Goal: Information Seeking & Learning: Learn about a topic

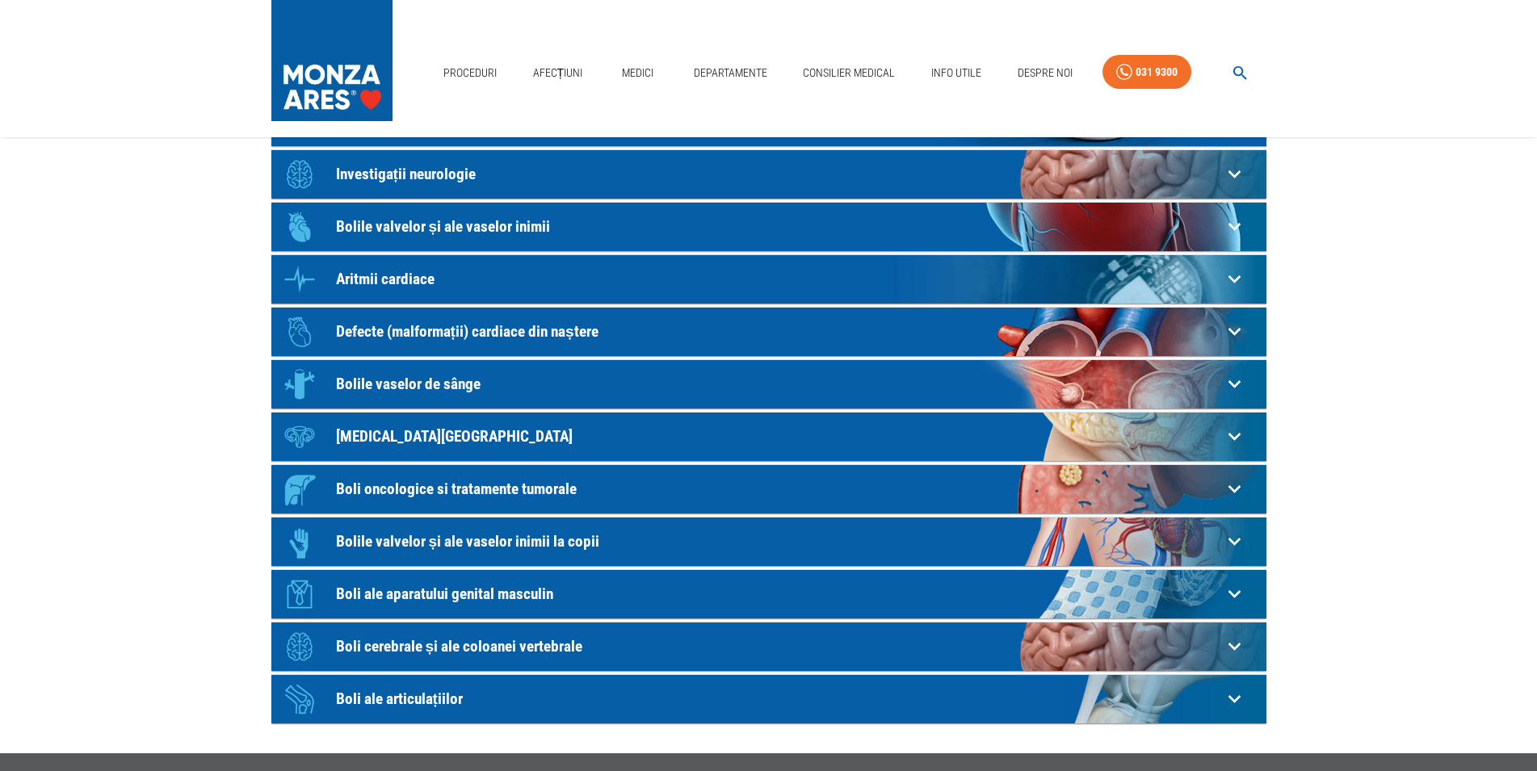
scroll to position [116, 0]
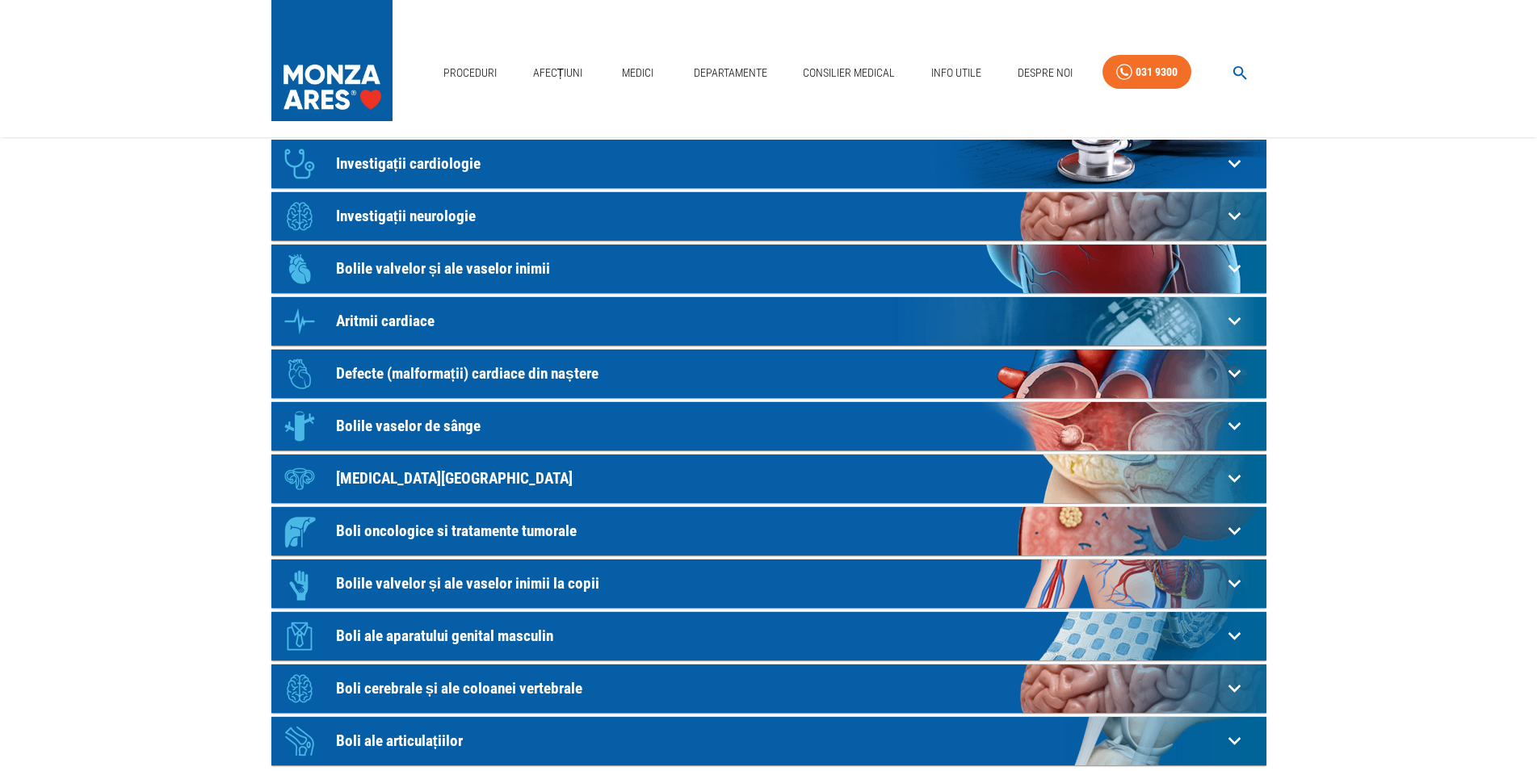
click at [1236, 164] on icon at bounding box center [1233, 164] width 12 height 8
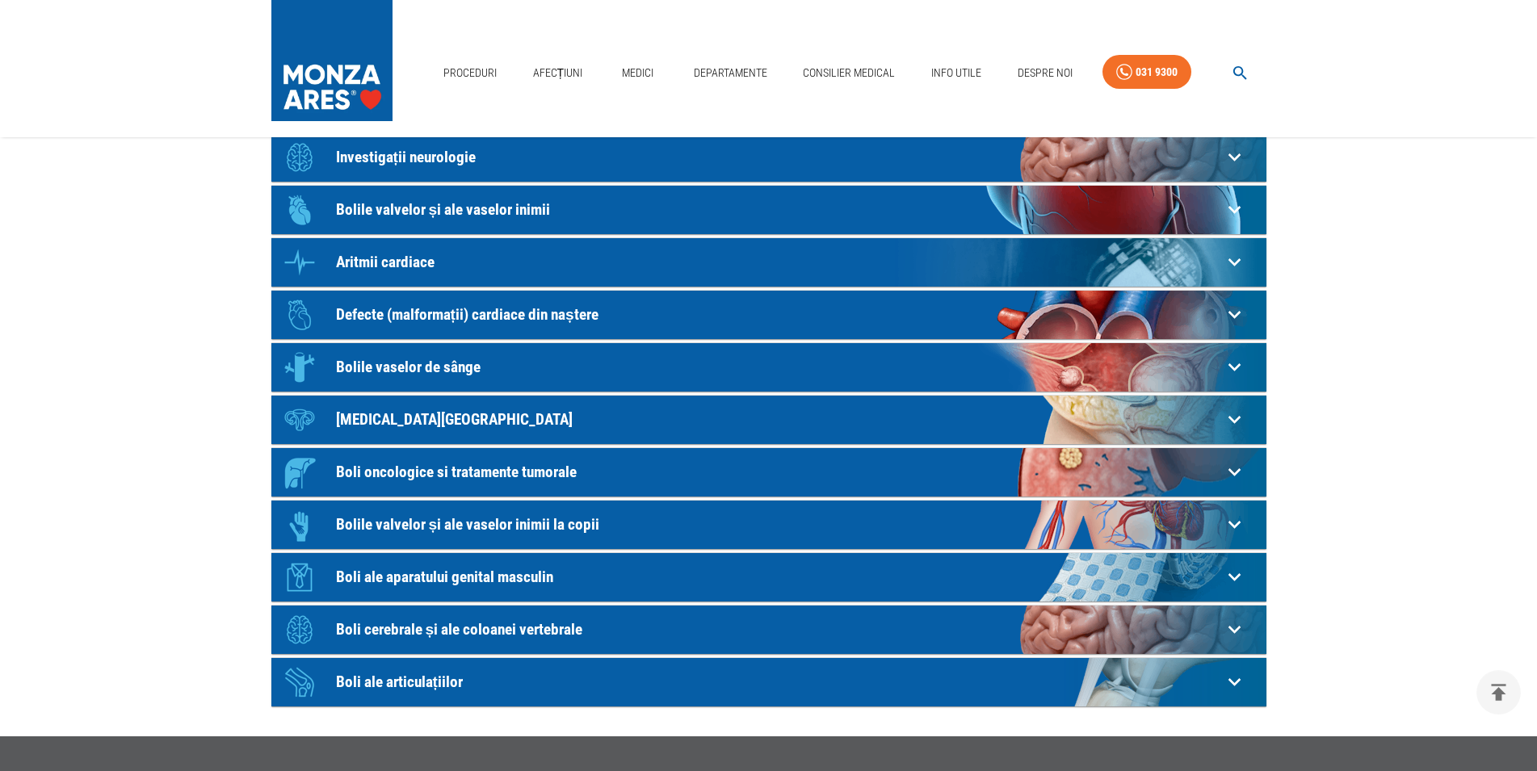
scroll to position [621, 0]
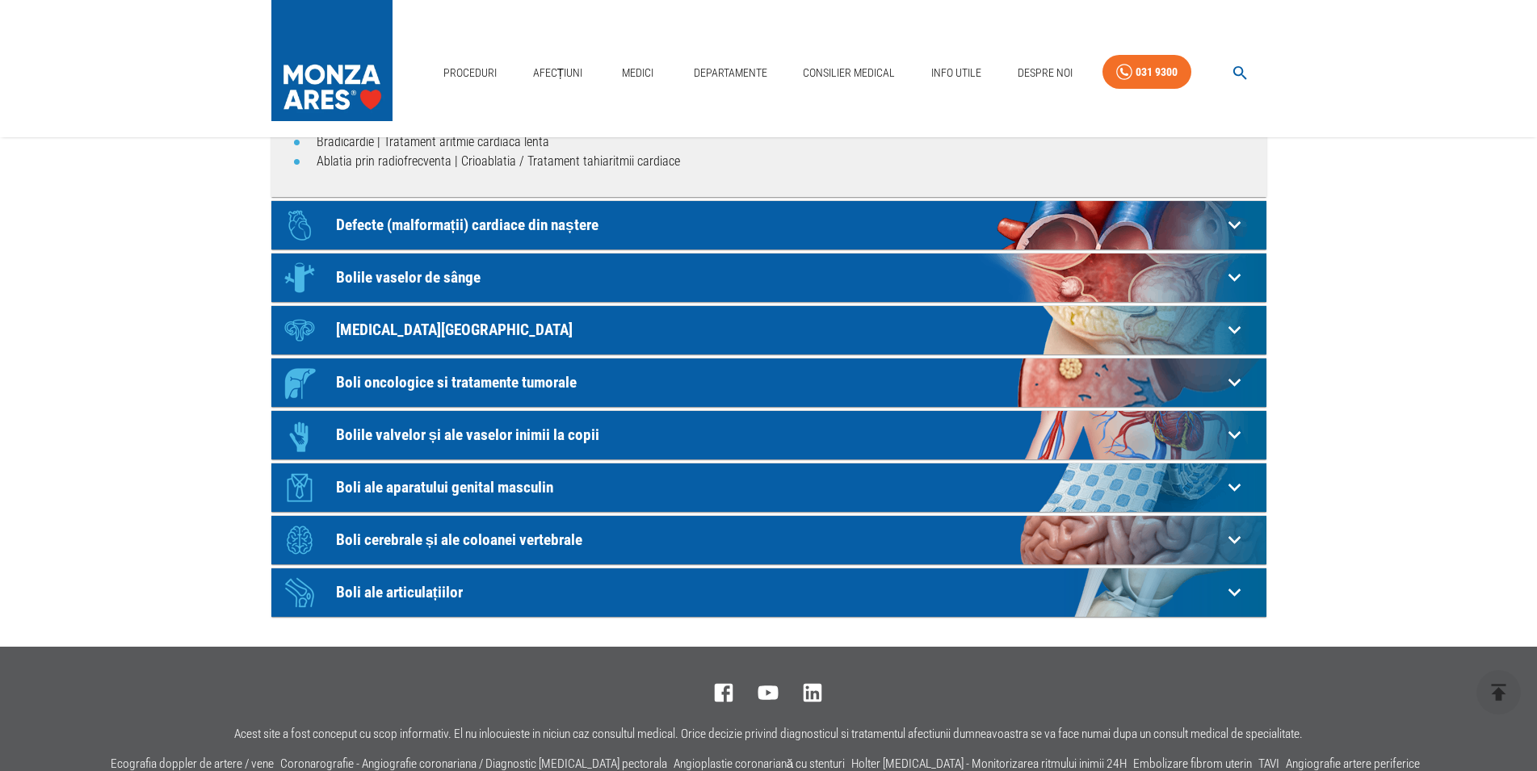
scroll to position [1374, 0]
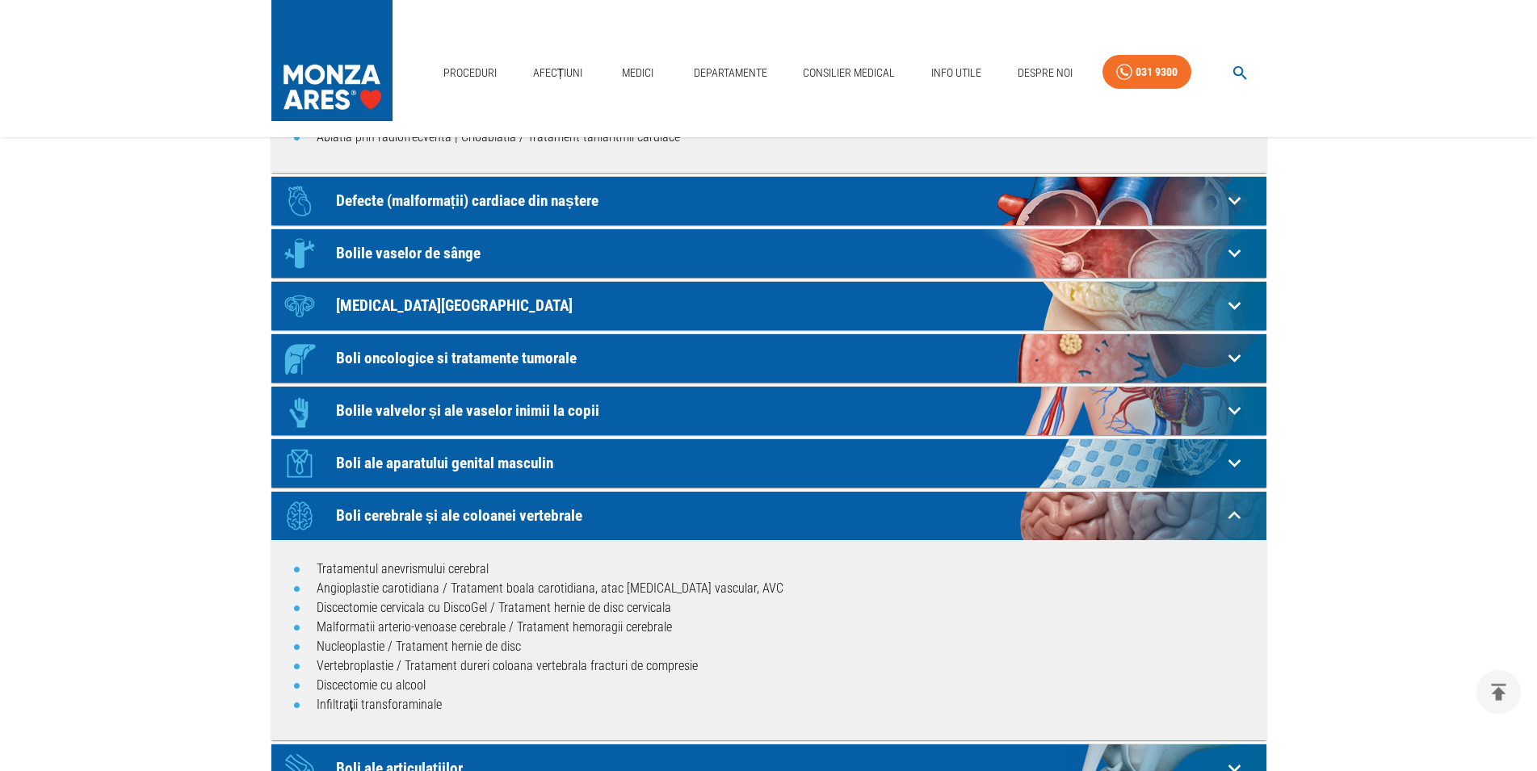
scroll to position [1584, 0]
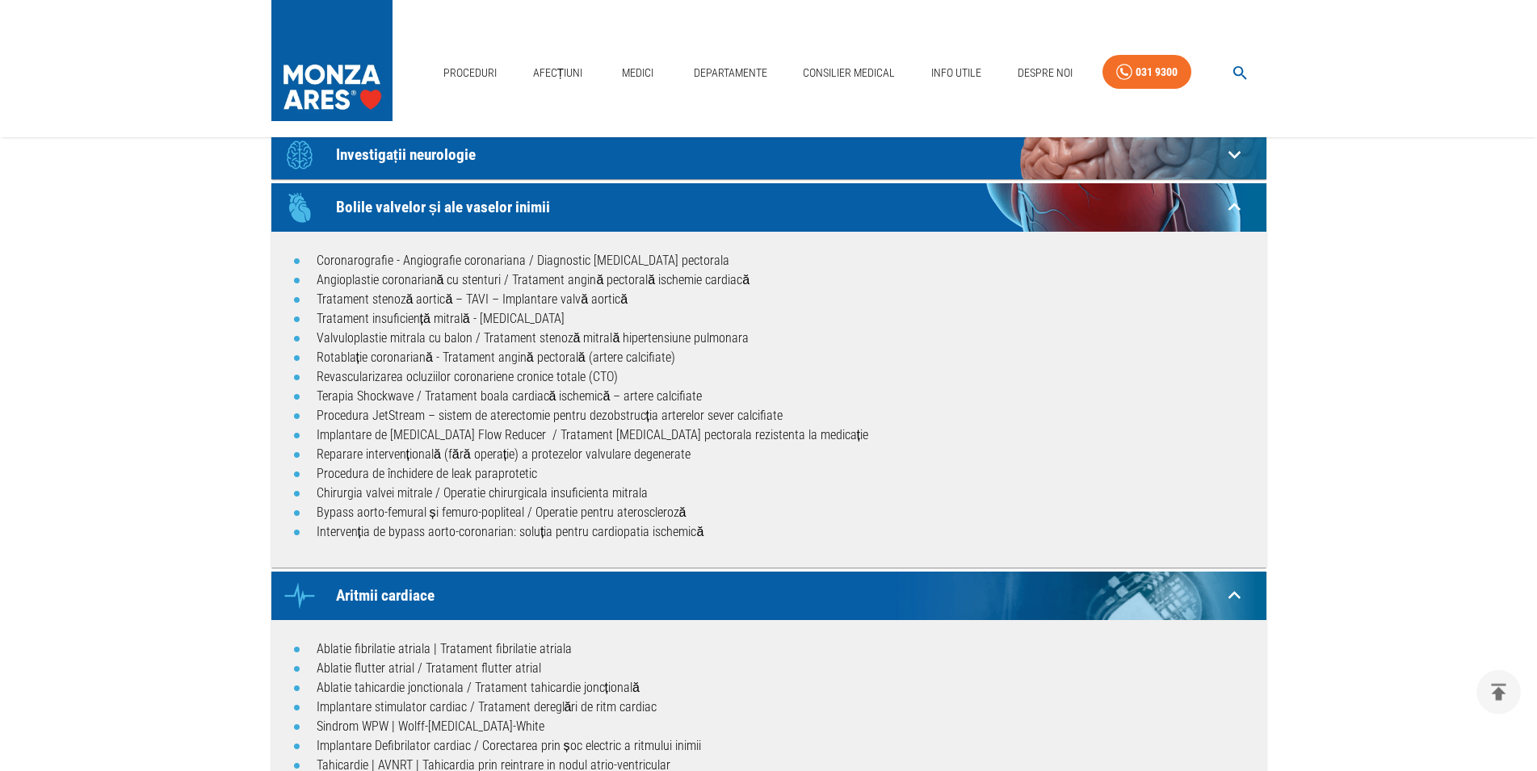
scroll to position [577, 0]
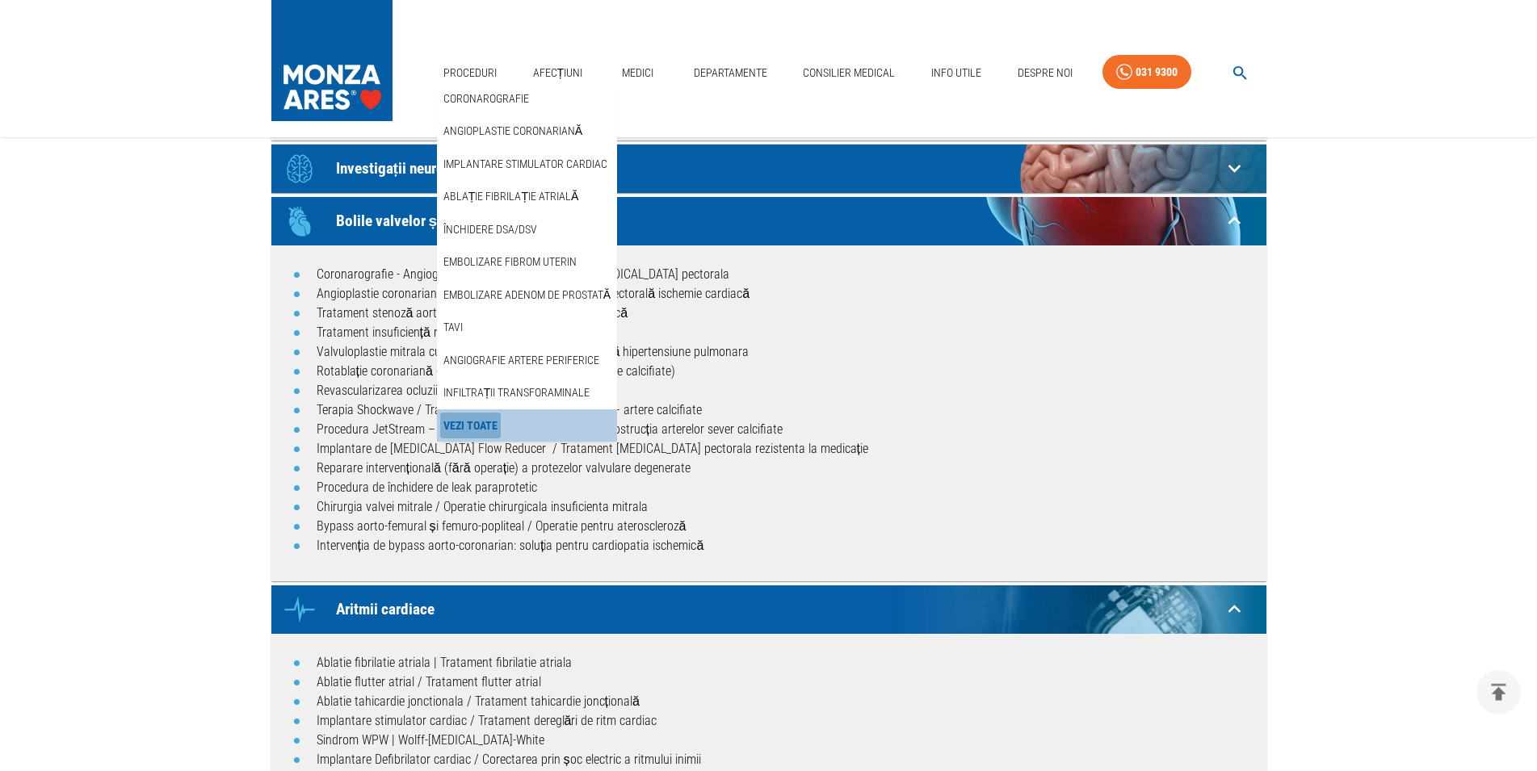
click at [467, 428] on link "Vezi Toate" at bounding box center [470, 426] width 61 height 27
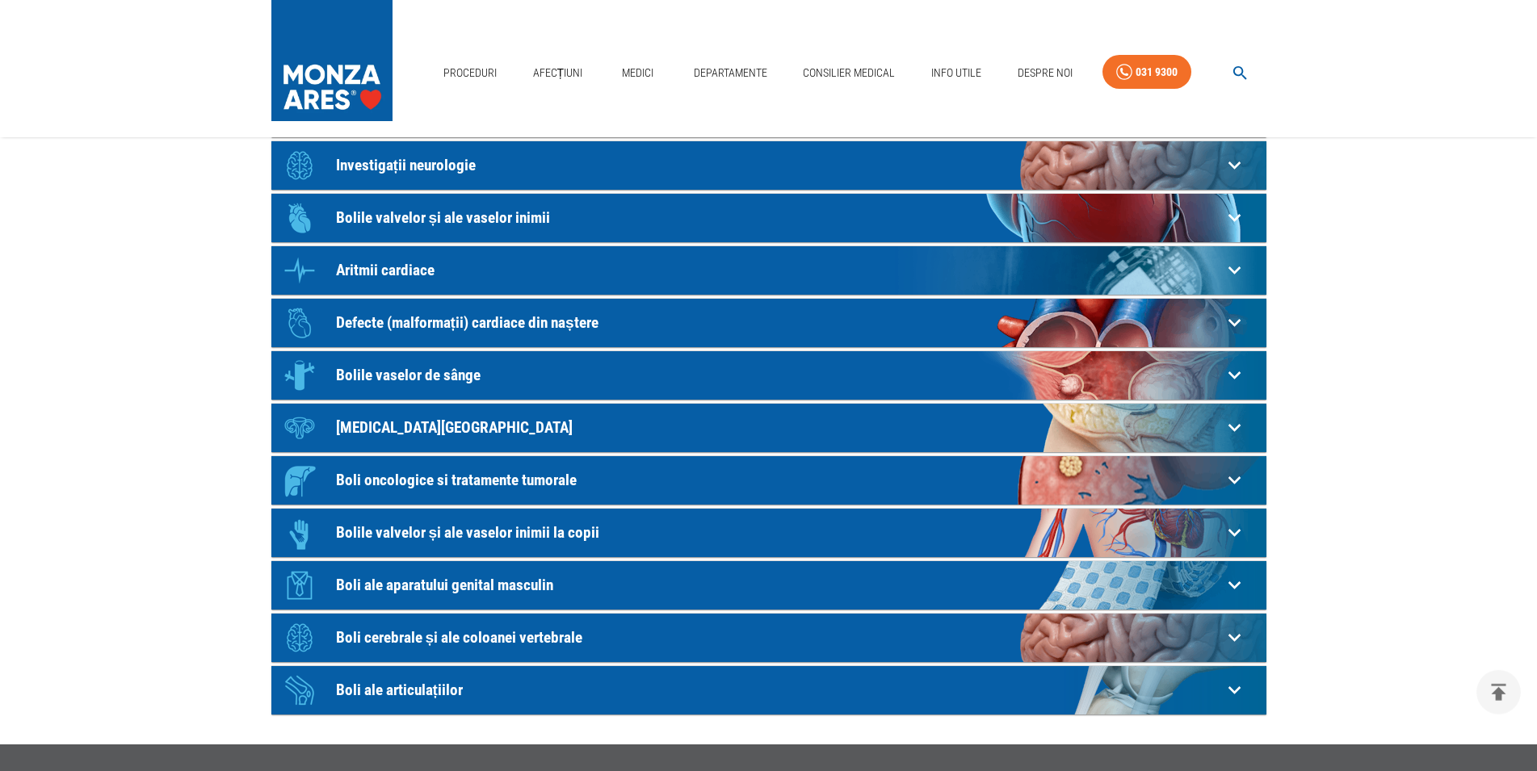
scroll to position [125, 0]
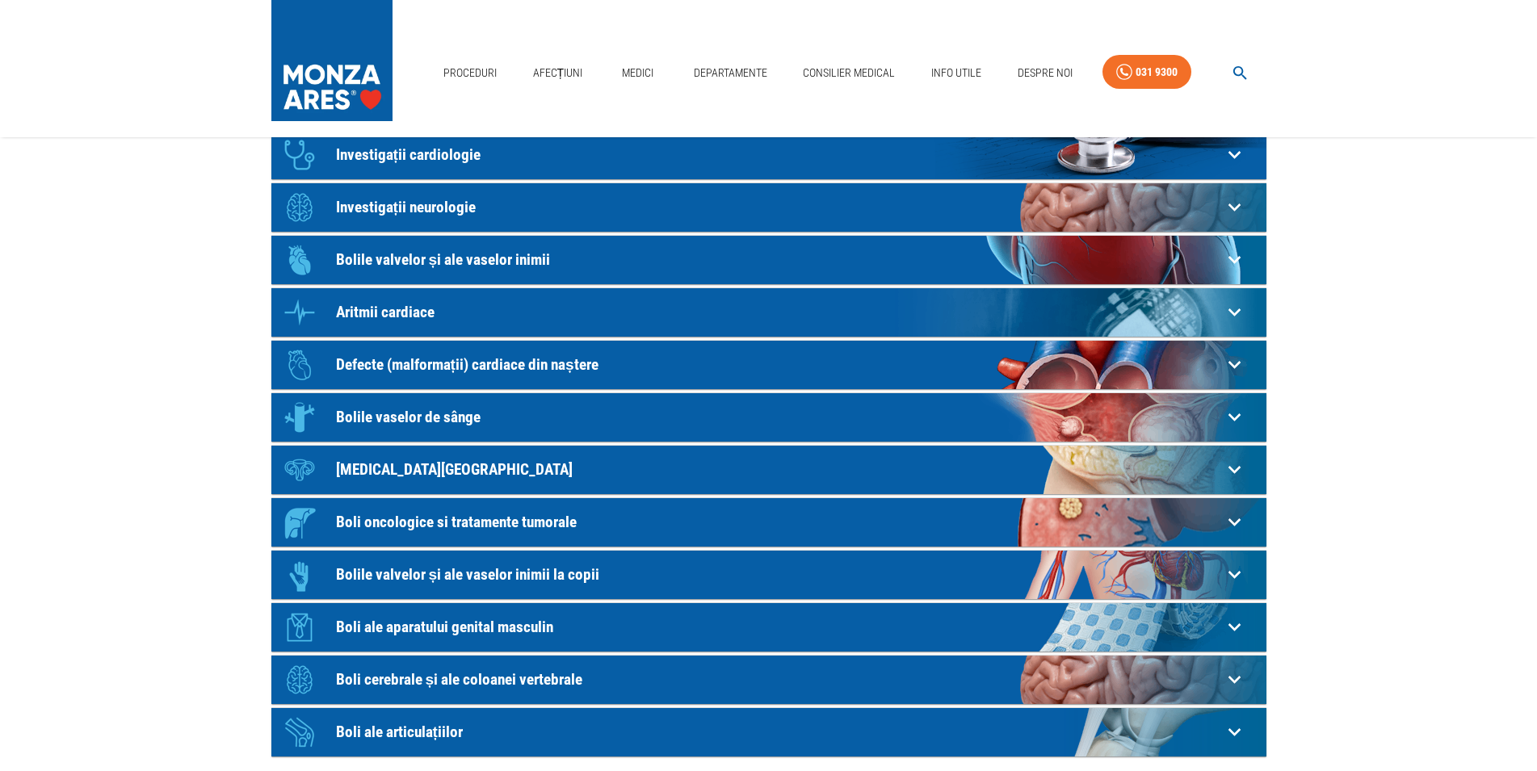
click at [1233, 167] on icon at bounding box center [1234, 154] width 25 height 25
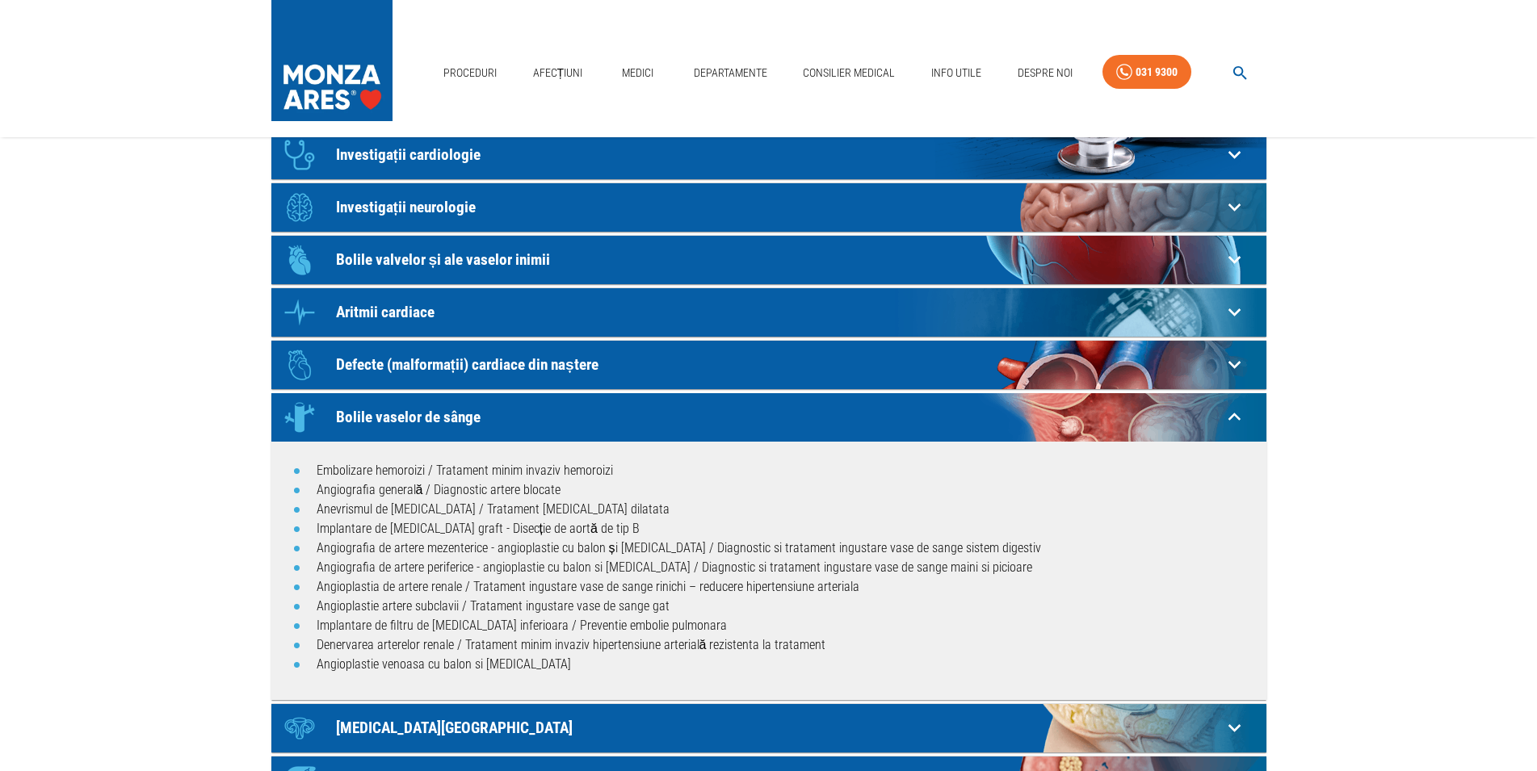
click at [1231, 167] on icon at bounding box center [1234, 154] width 25 height 25
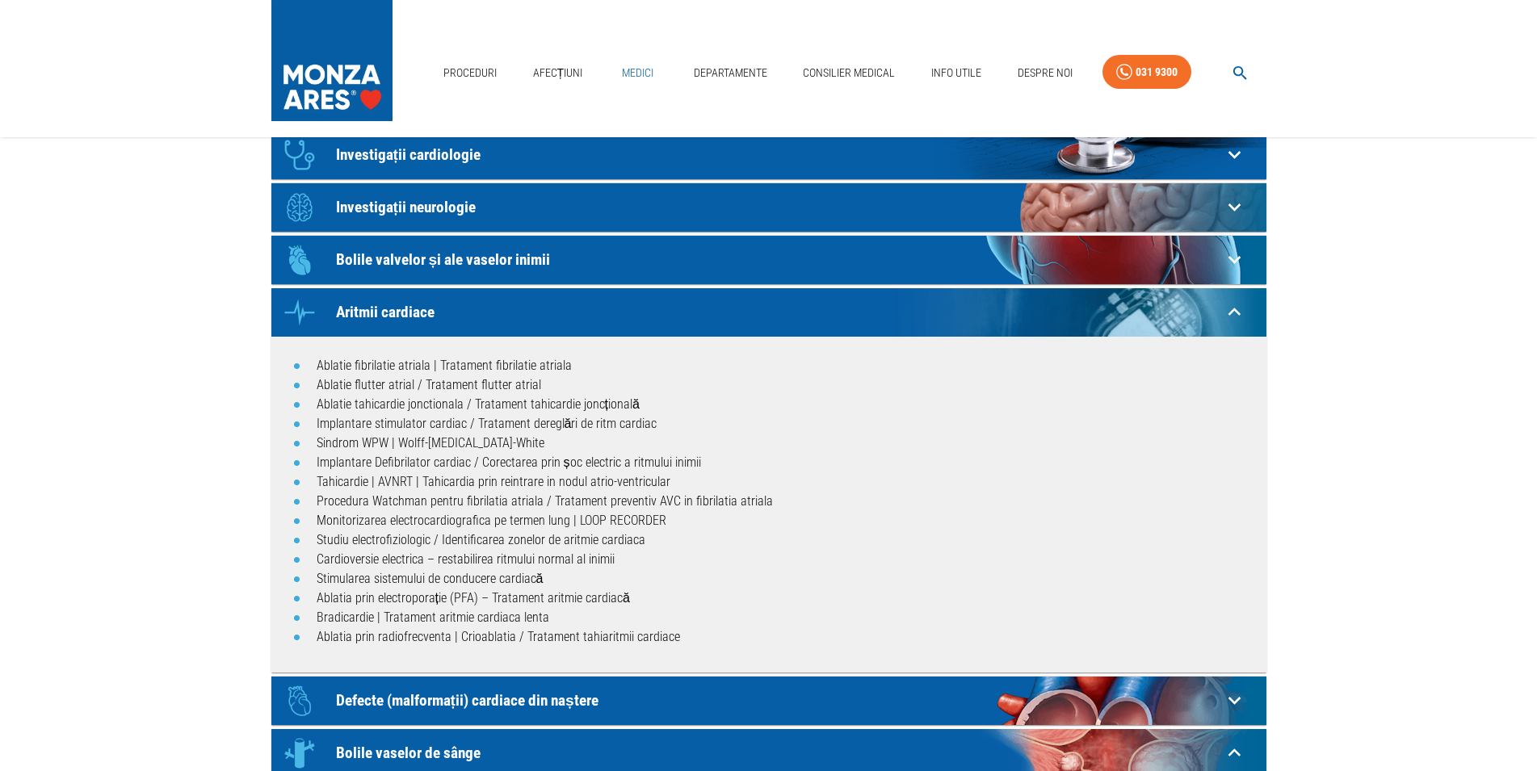
click at [639, 69] on link "Medici" at bounding box center [638, 73] width 52 height 33
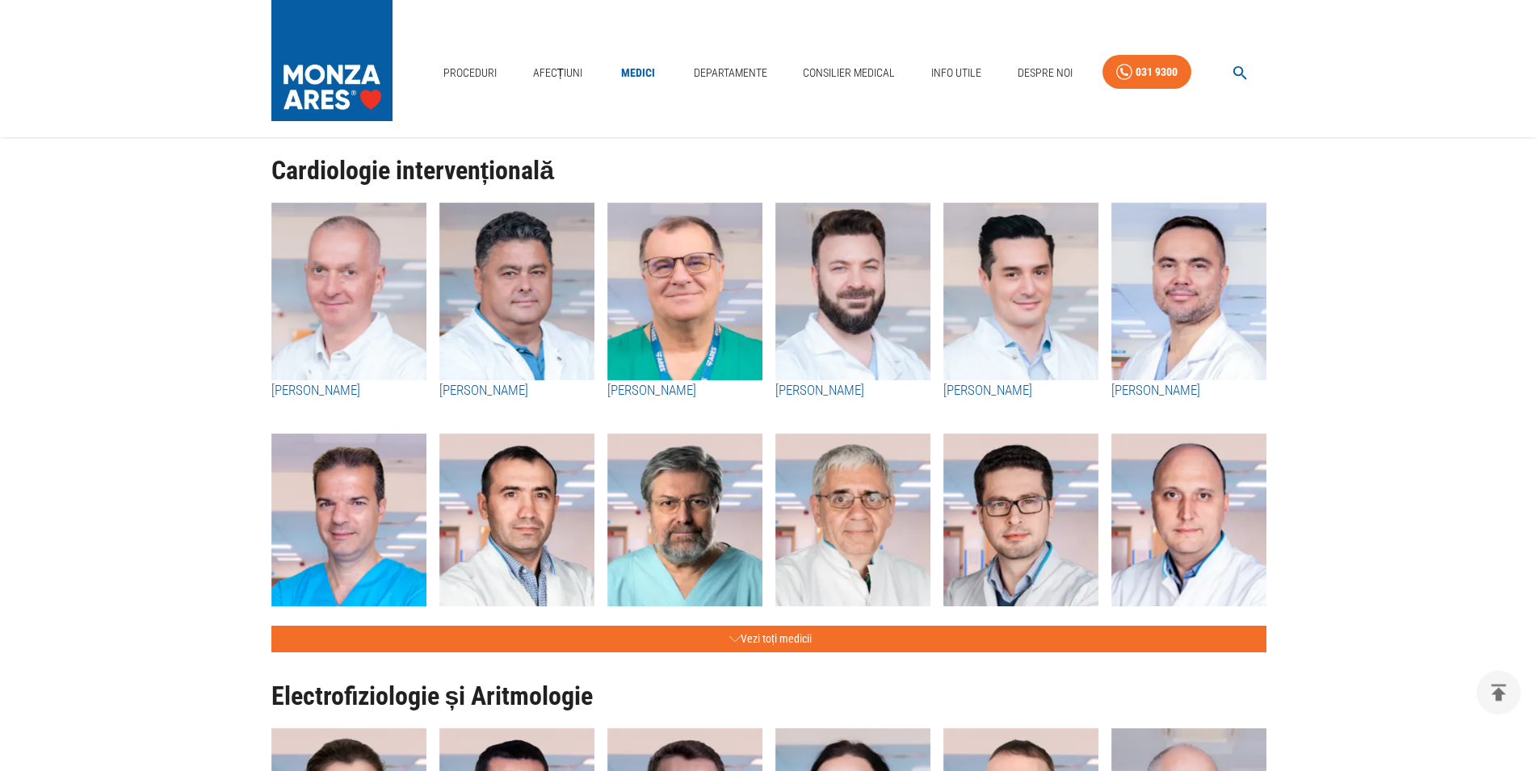
scroll to position [614, 0]
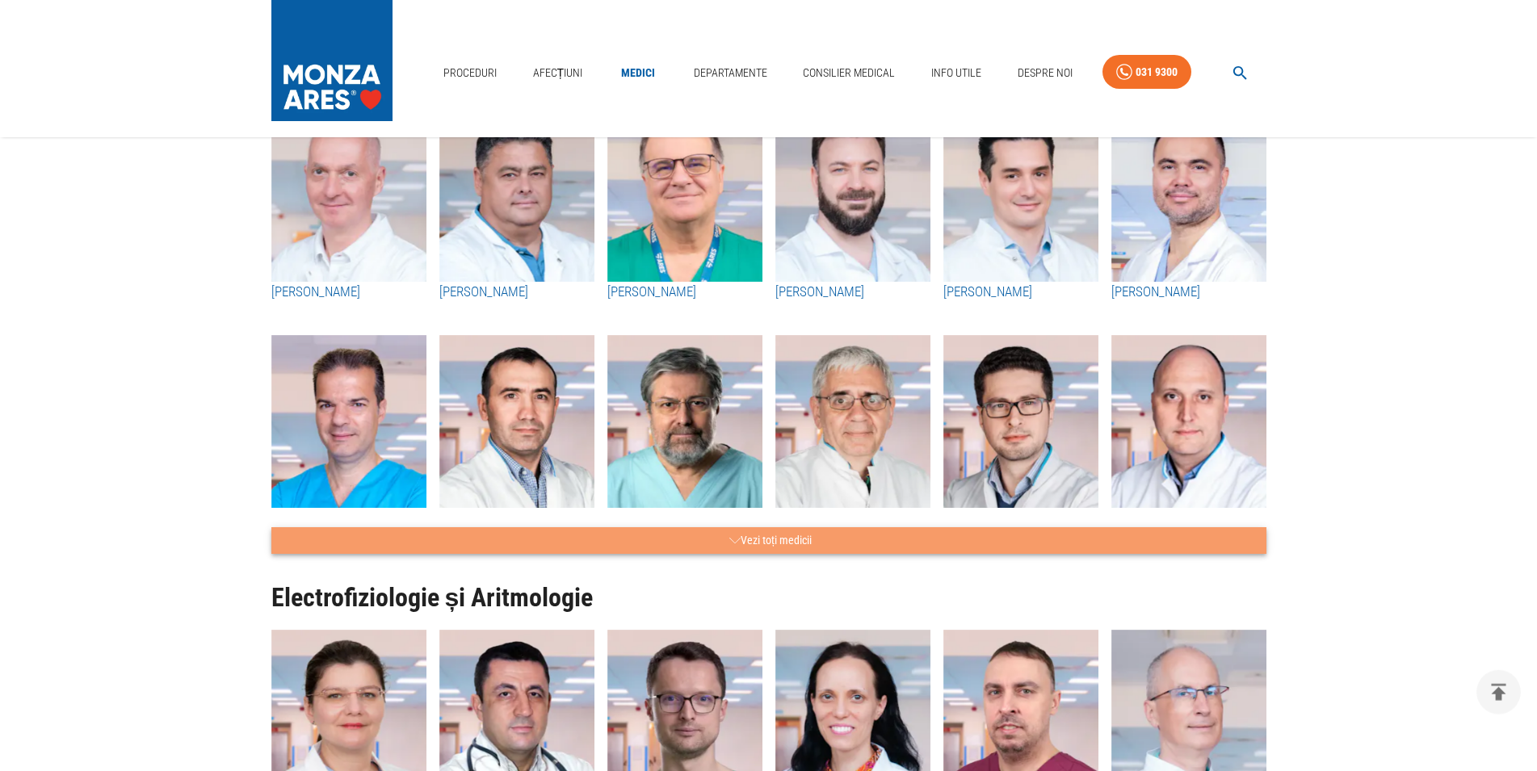
click at [730, 543] on icon "button" at bounding box center [734, 541] width 11 height 20
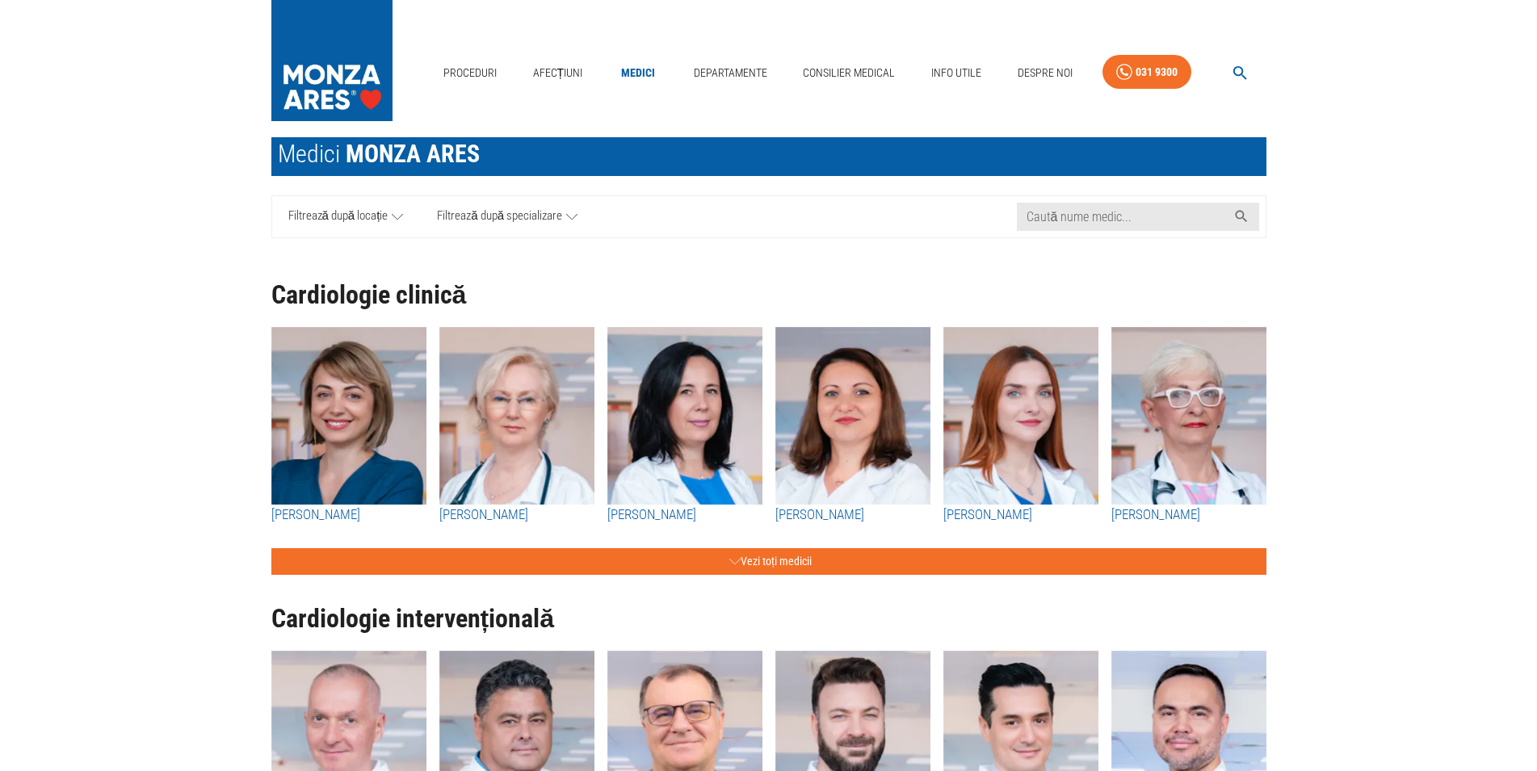
scroll to position [0, 0]
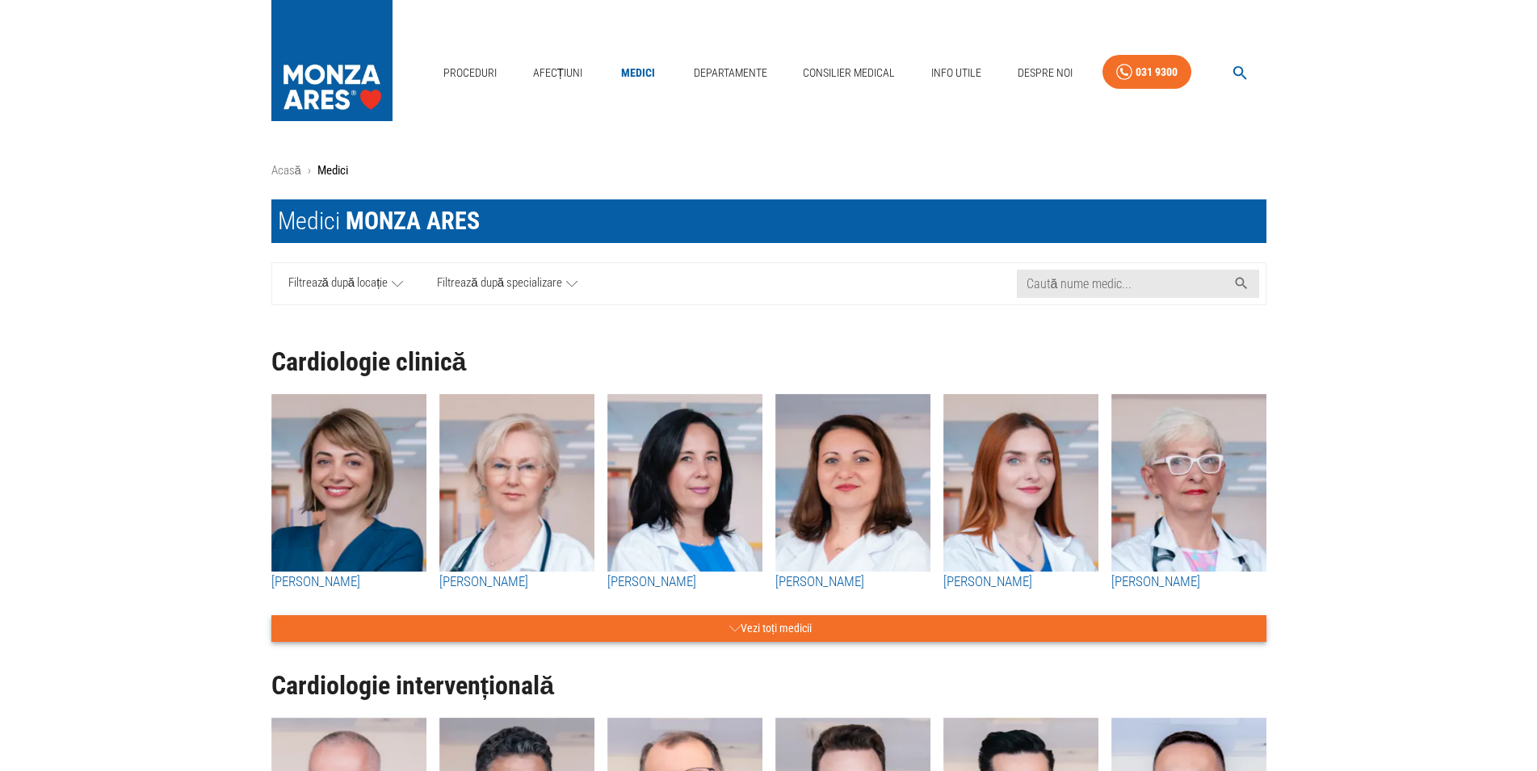
click at [729, 625] on icon "button" at bounding box center [734, 629] width 11 height 20
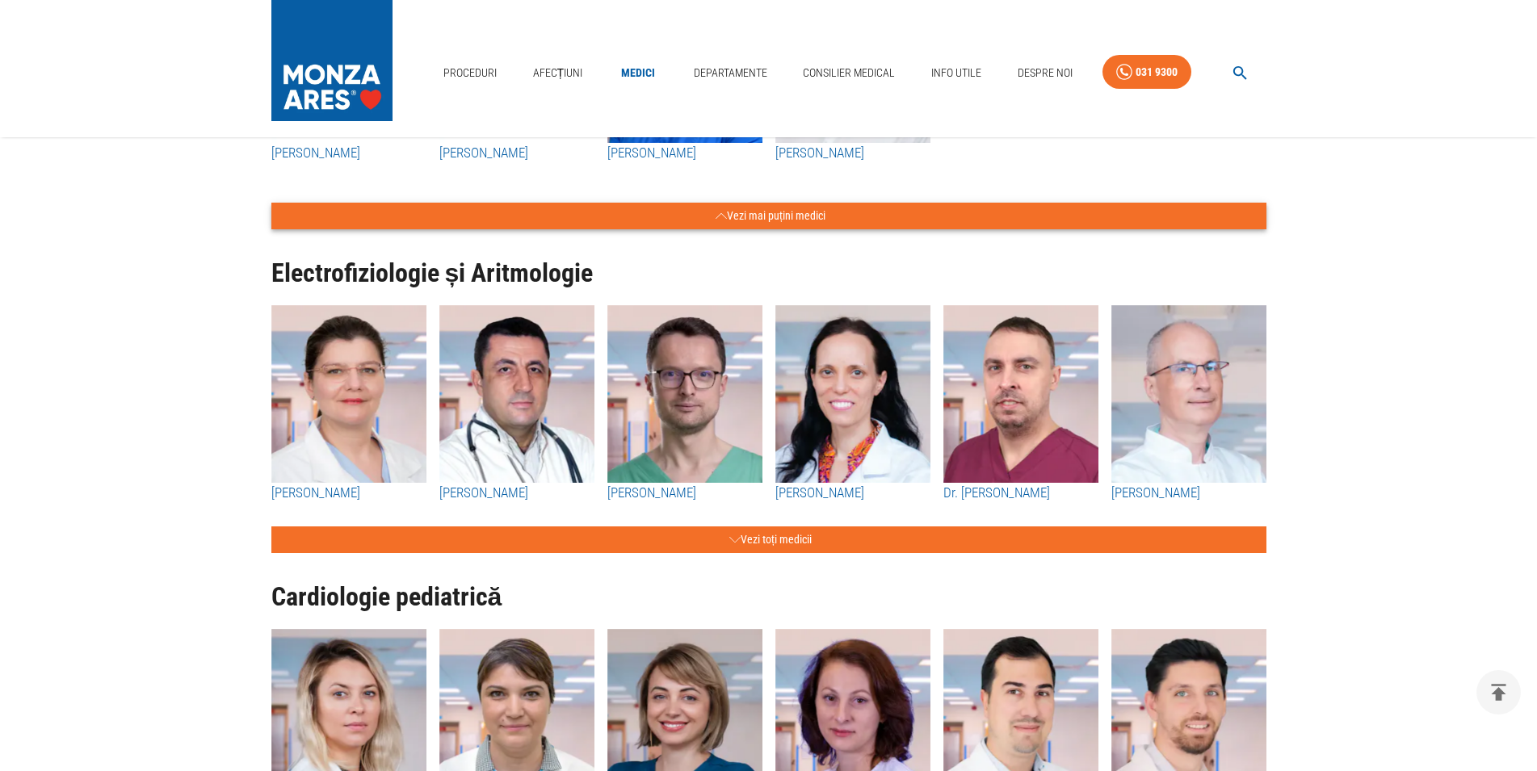
scroll to position [5123, 0]
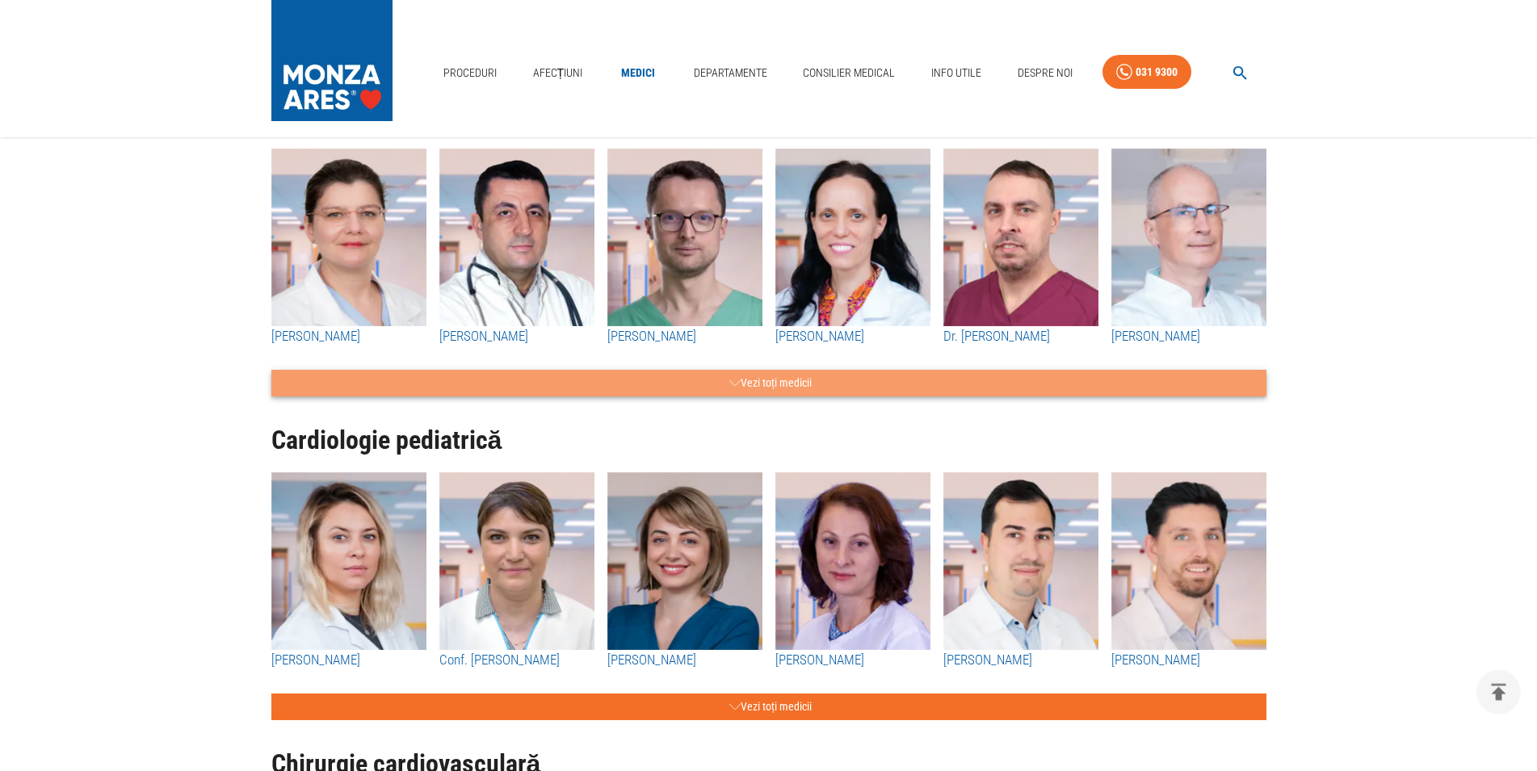
click at [729, 395] on button "Vezi toți medicii" at bounding box center [768, 383] width 995 height 27
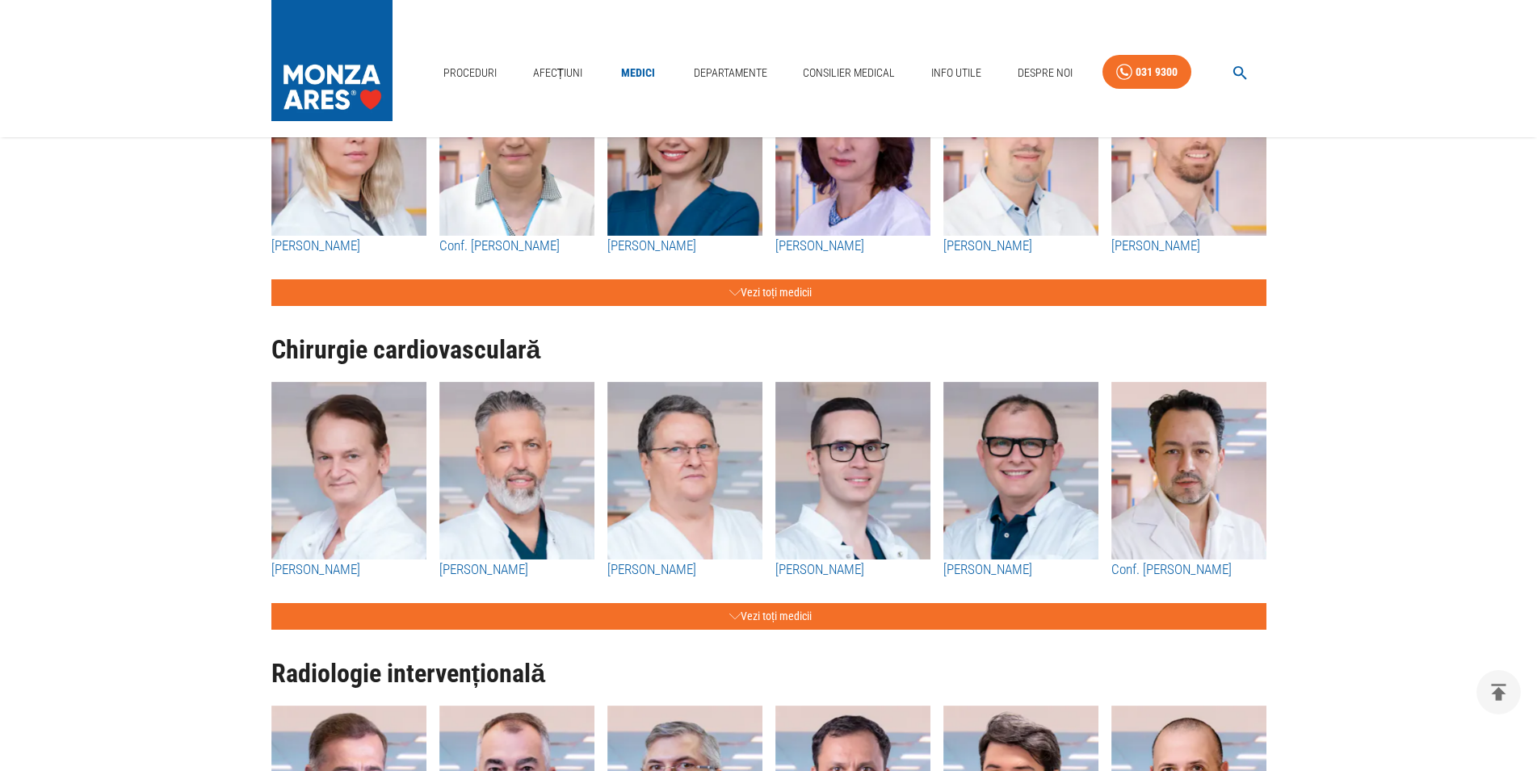
scroll to position [6397, 0]
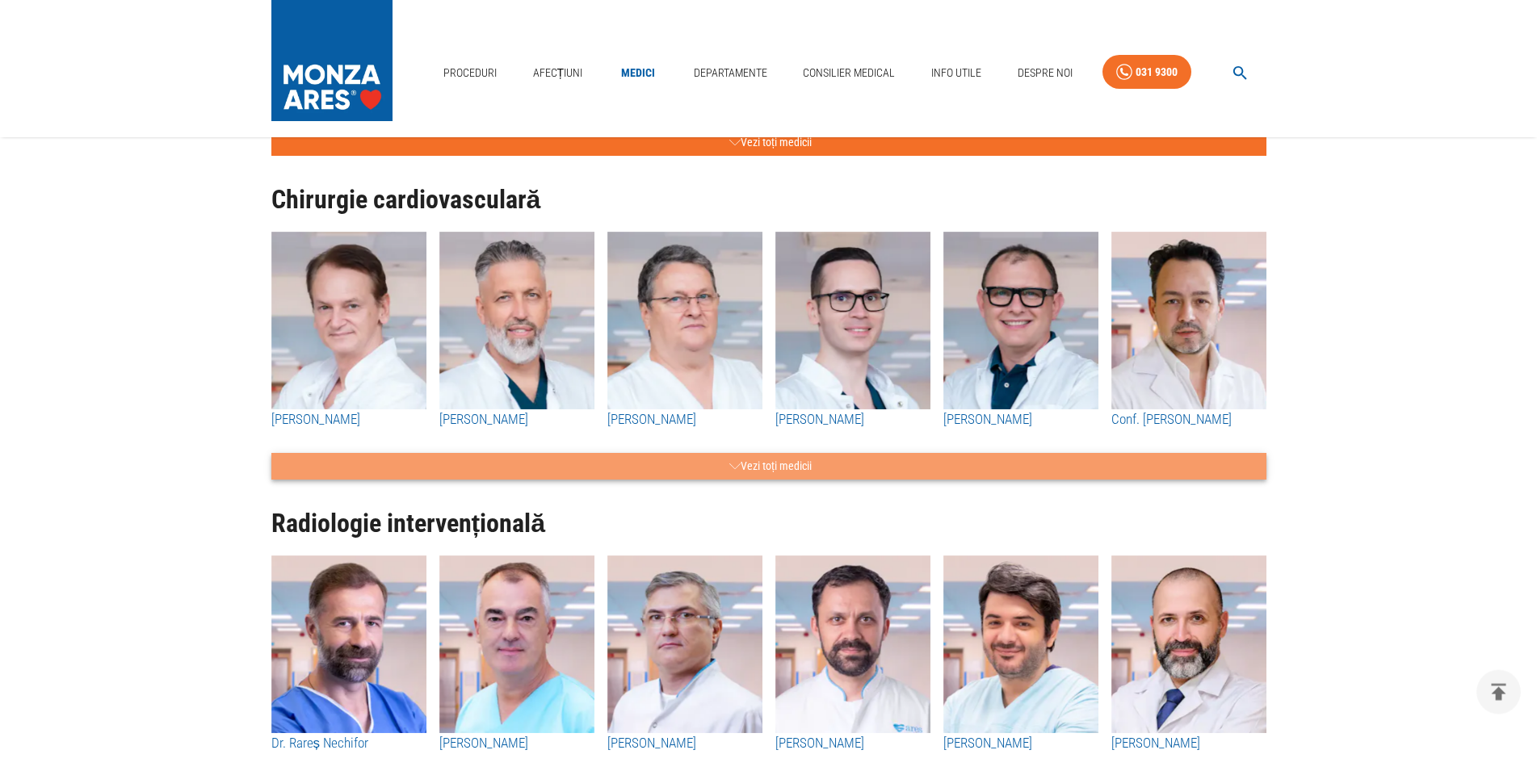
click at [729, 460] on icon "button" at bounding box center [734, 466] width 11 height 20
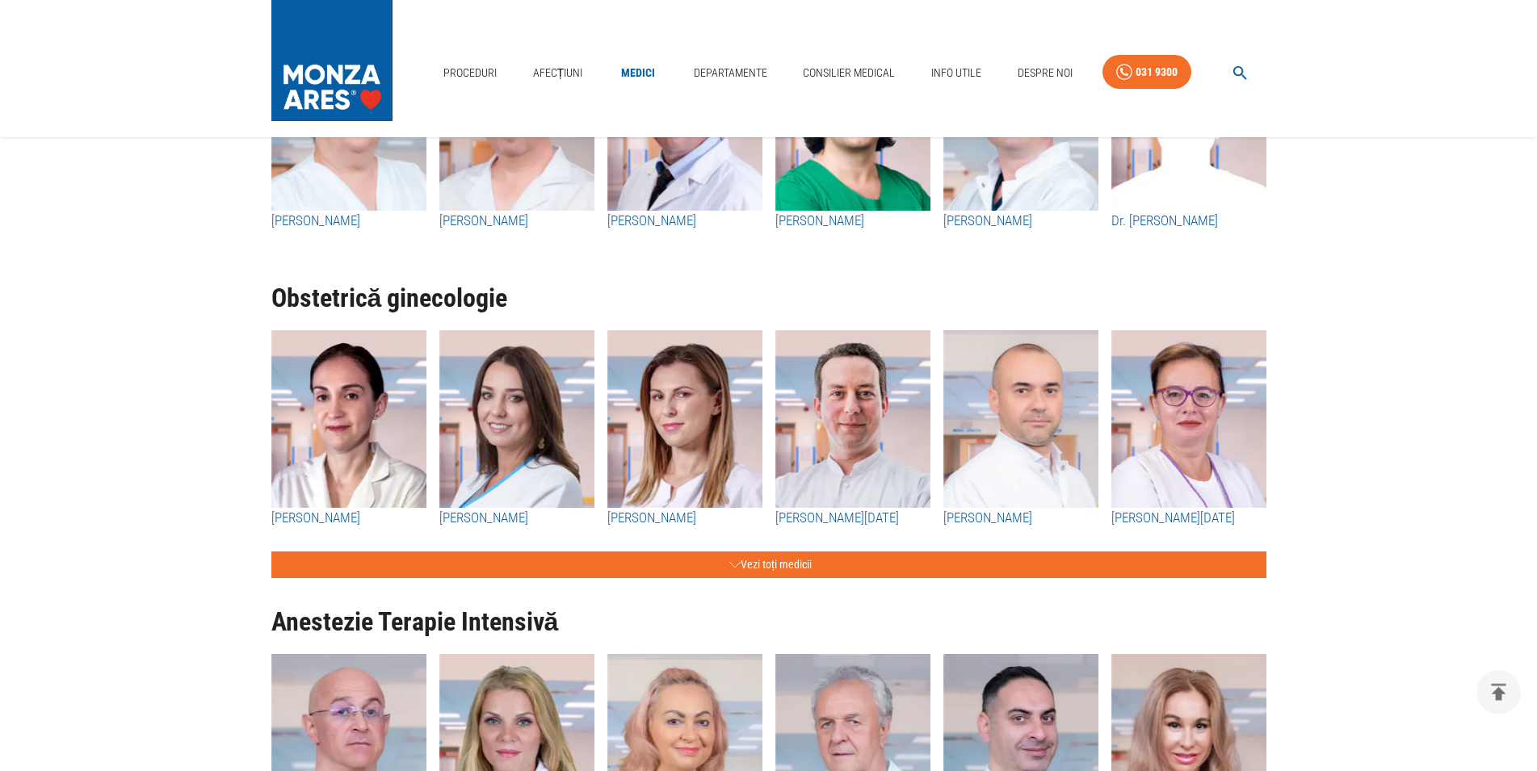
scroll to position [7567, 0]
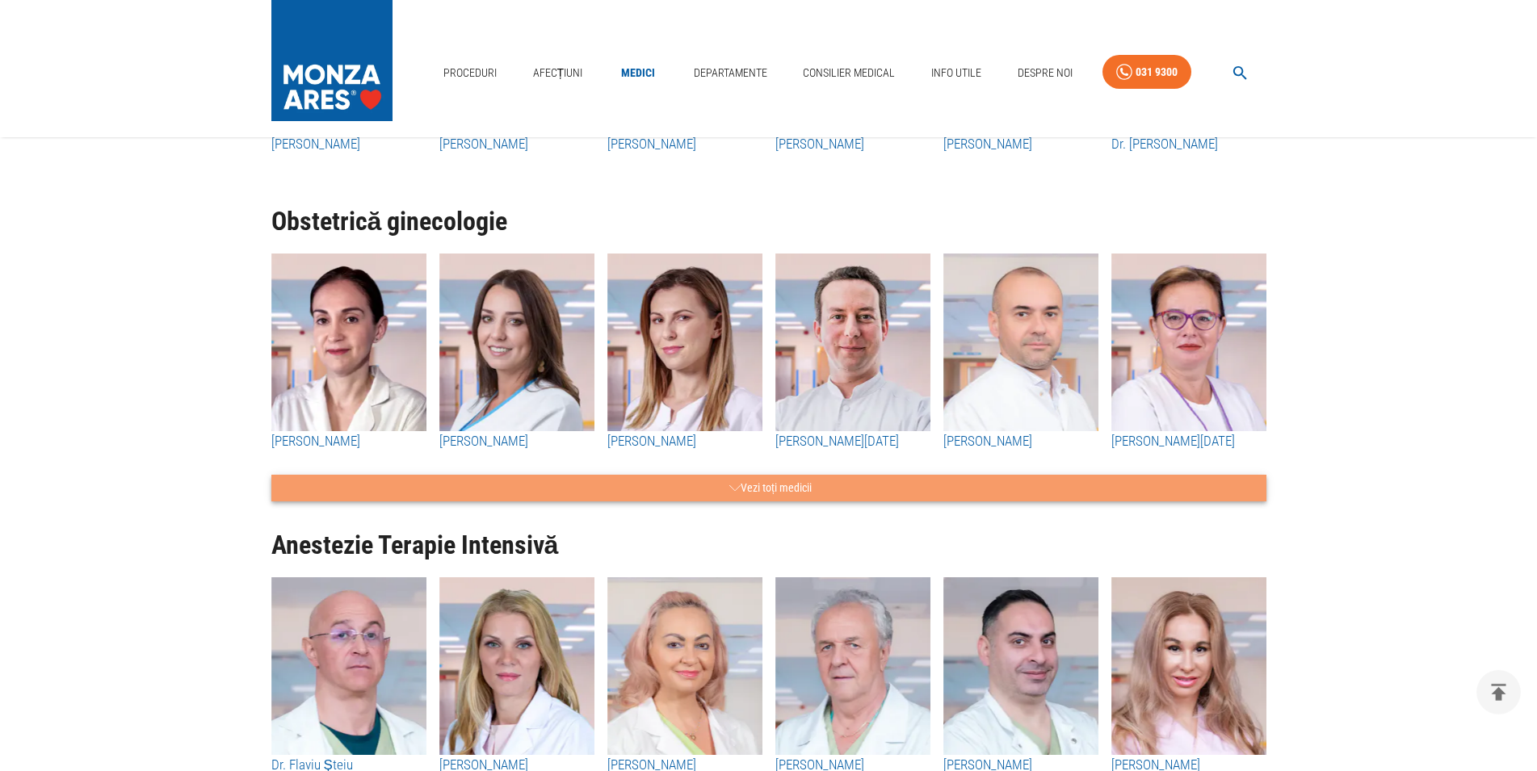
click at [732, 480] on icon "button" at bounding box center [734, 488] width 11 height 20
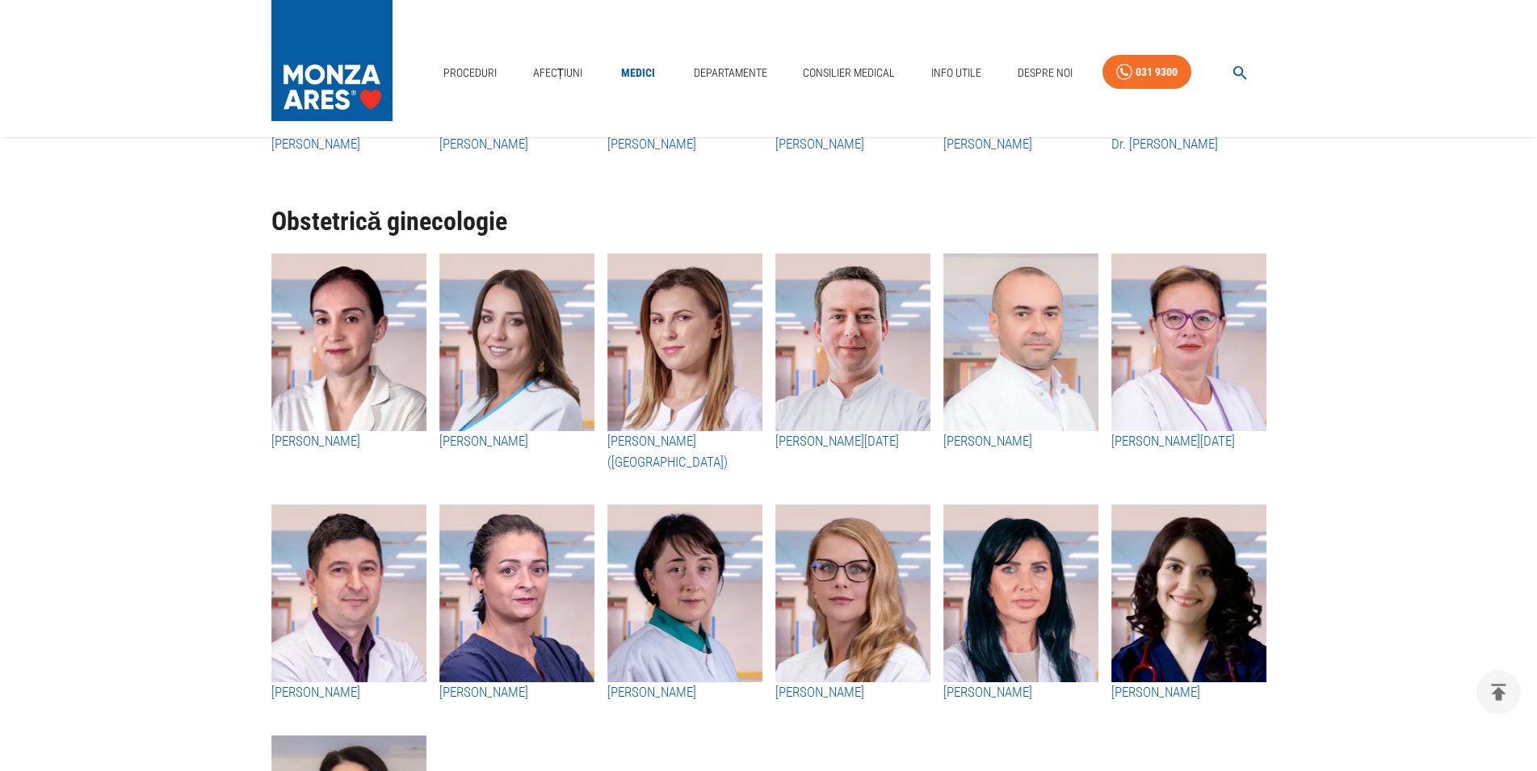
drag, startPoint x: 1535, startPoint y: 426, endPoint x: 1536, endPoint y: 450, distance: 23.4
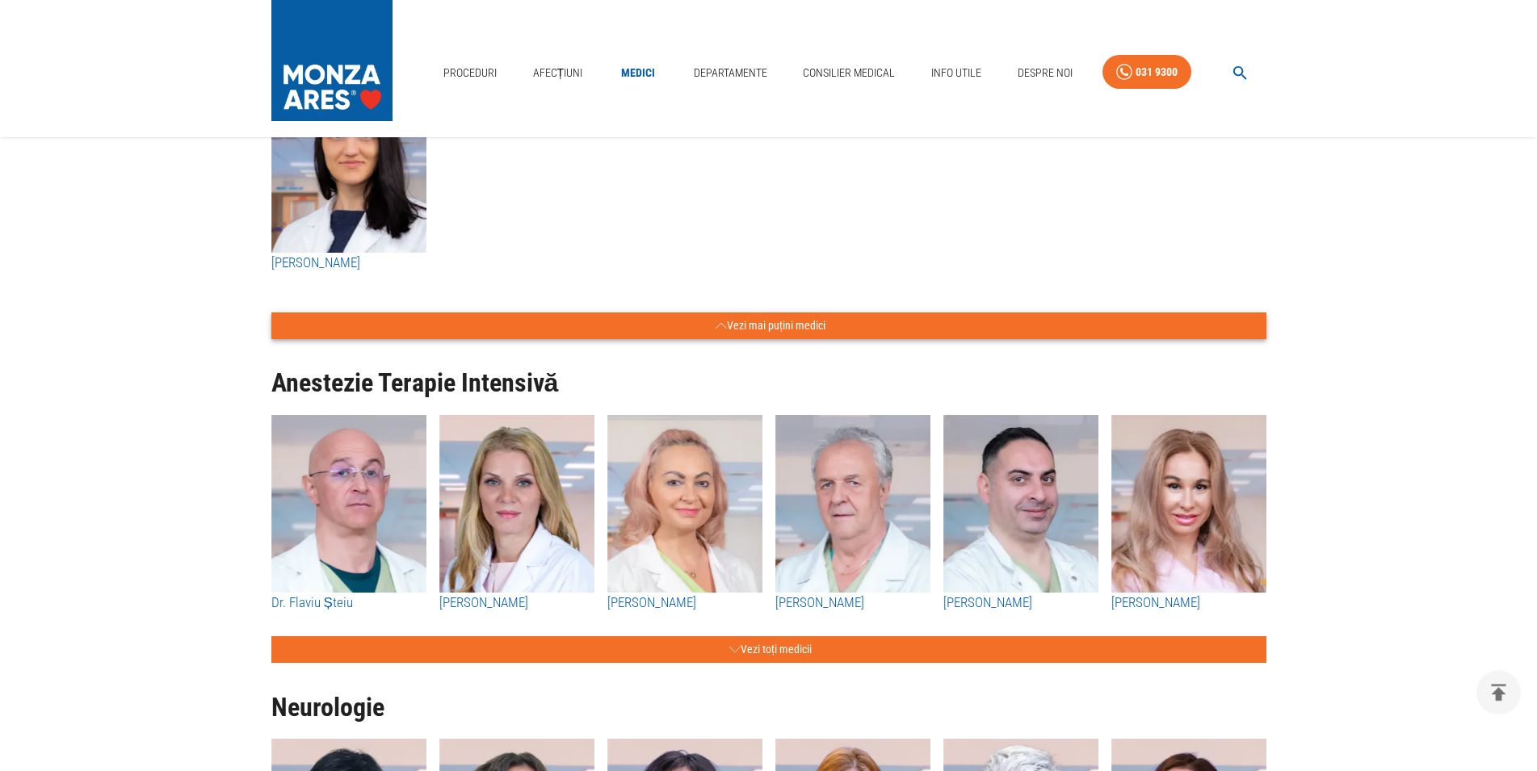
scroll to position [8386, 0]
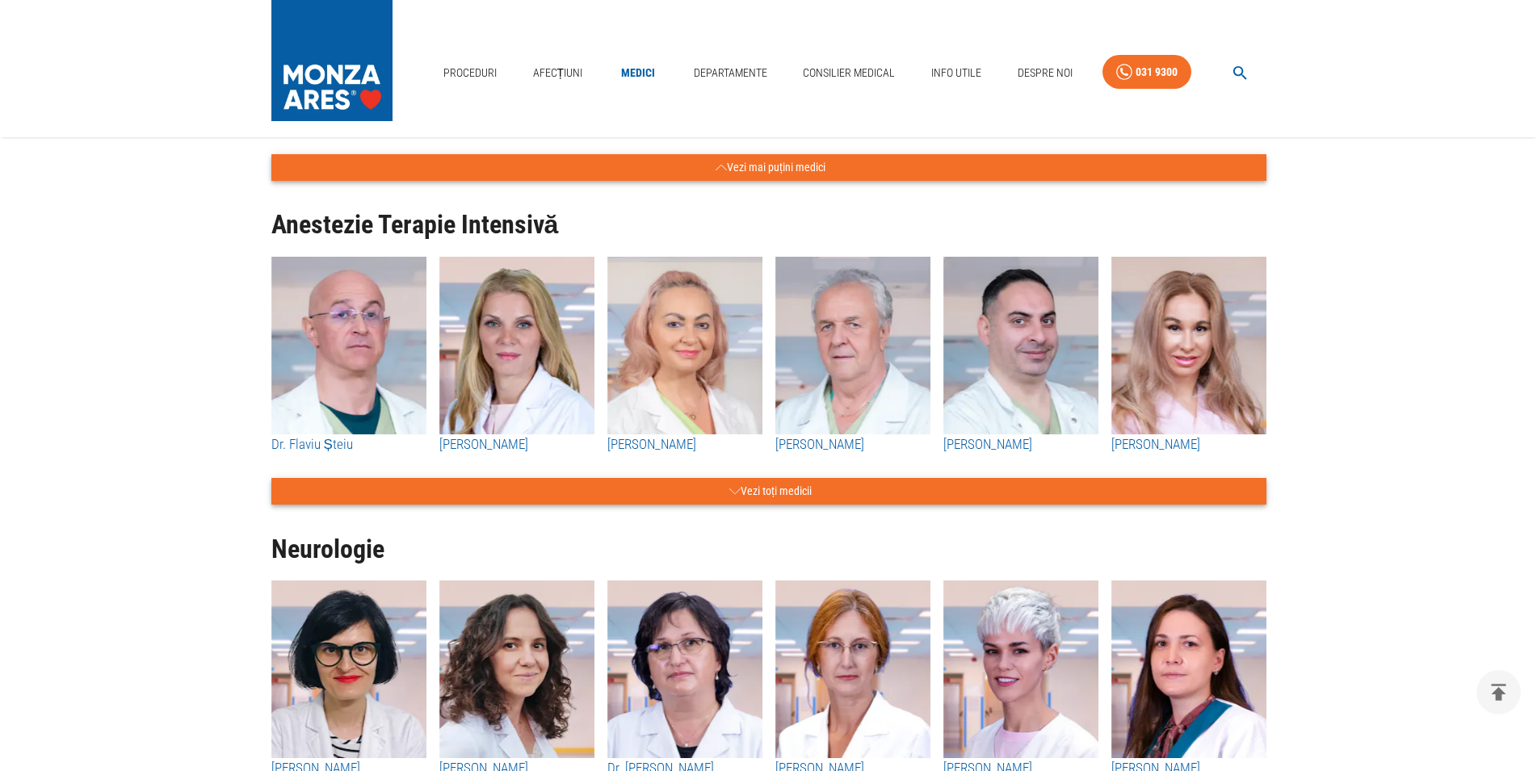
click at [736, 489] on icon "button" at bounding box center [734, 491] width 11 height 20
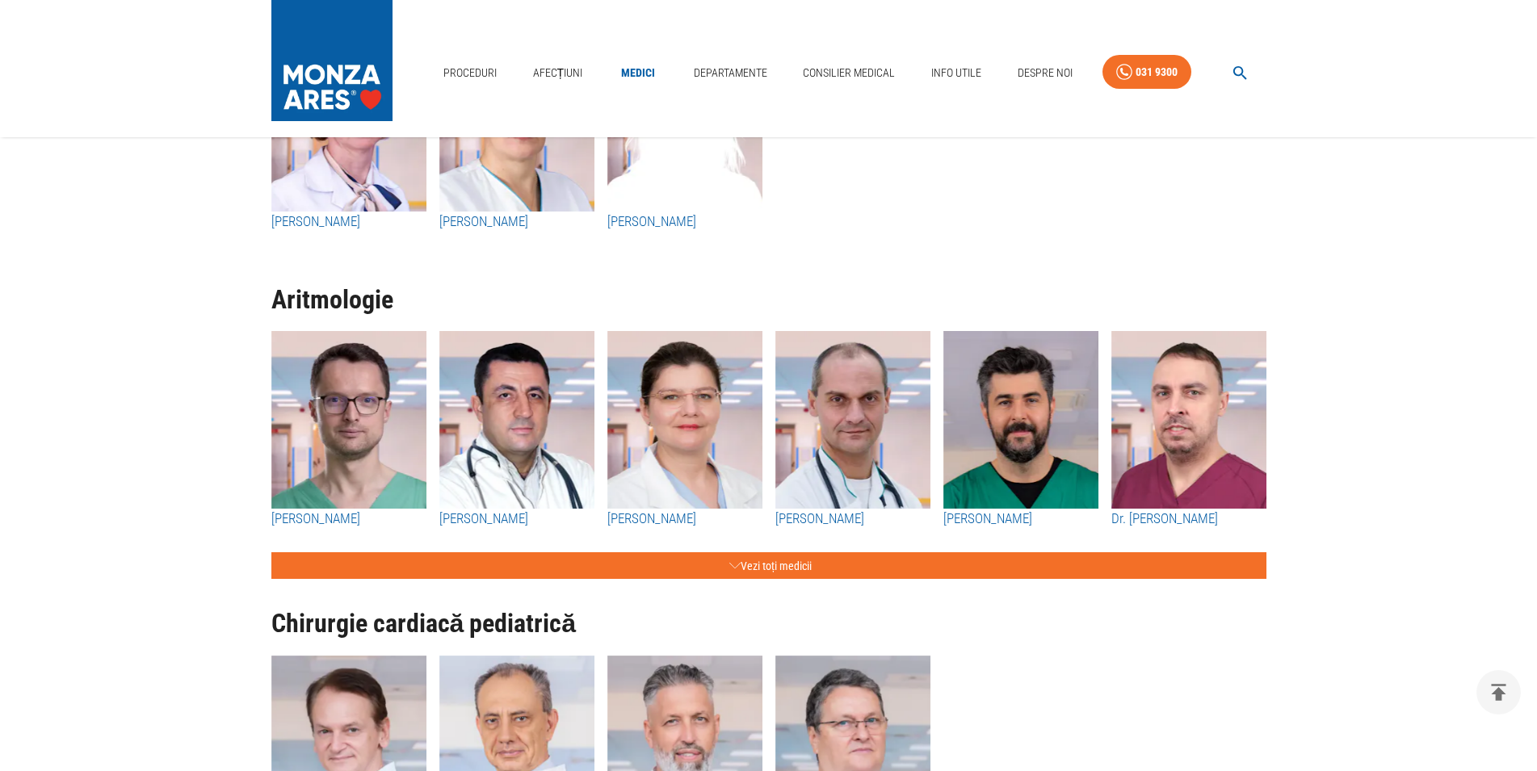
scroll to position [10492, 0]
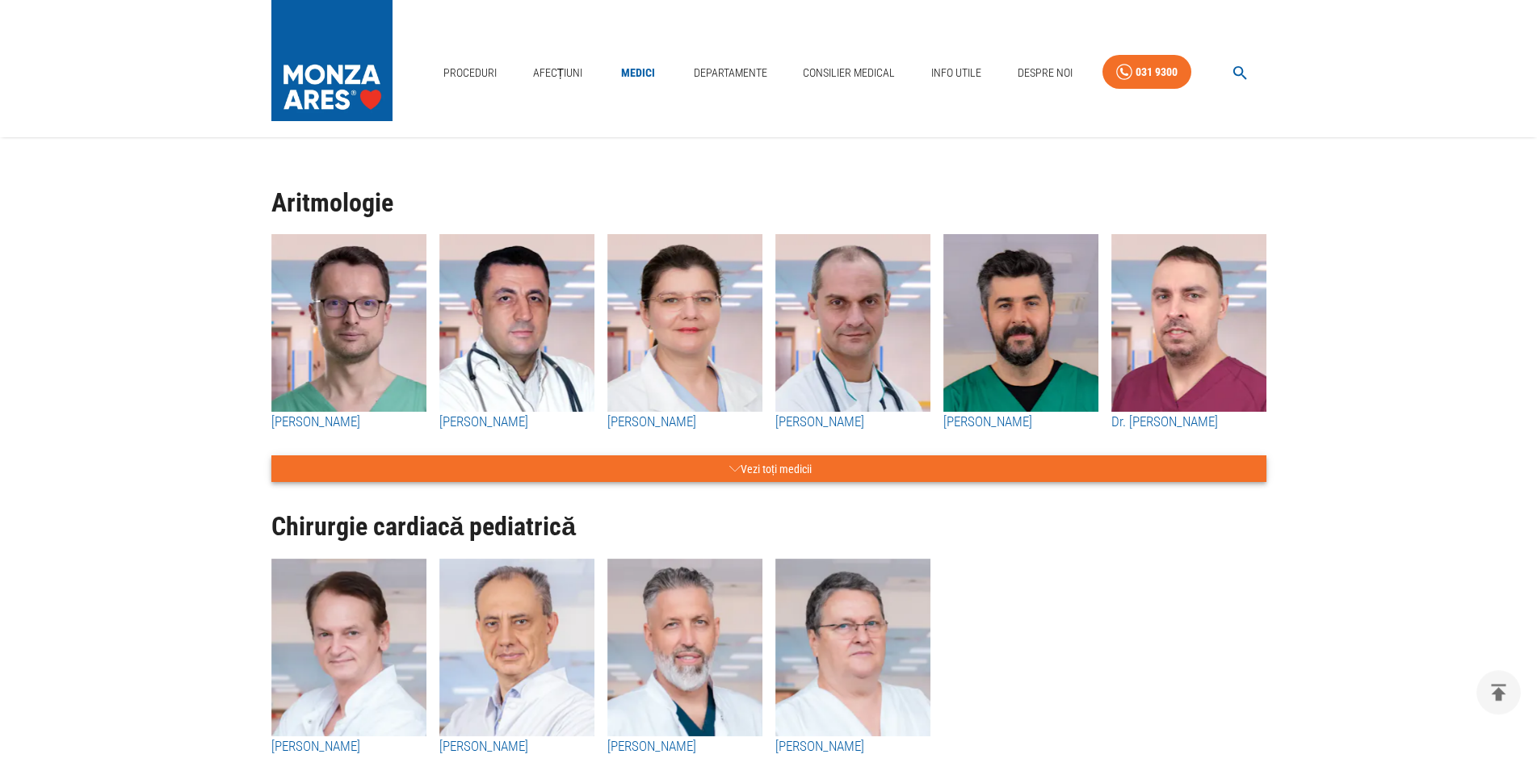
click at [751, 462] on button "Vezi toți medicii" at bounding box center [768, 468] width 995 height 27
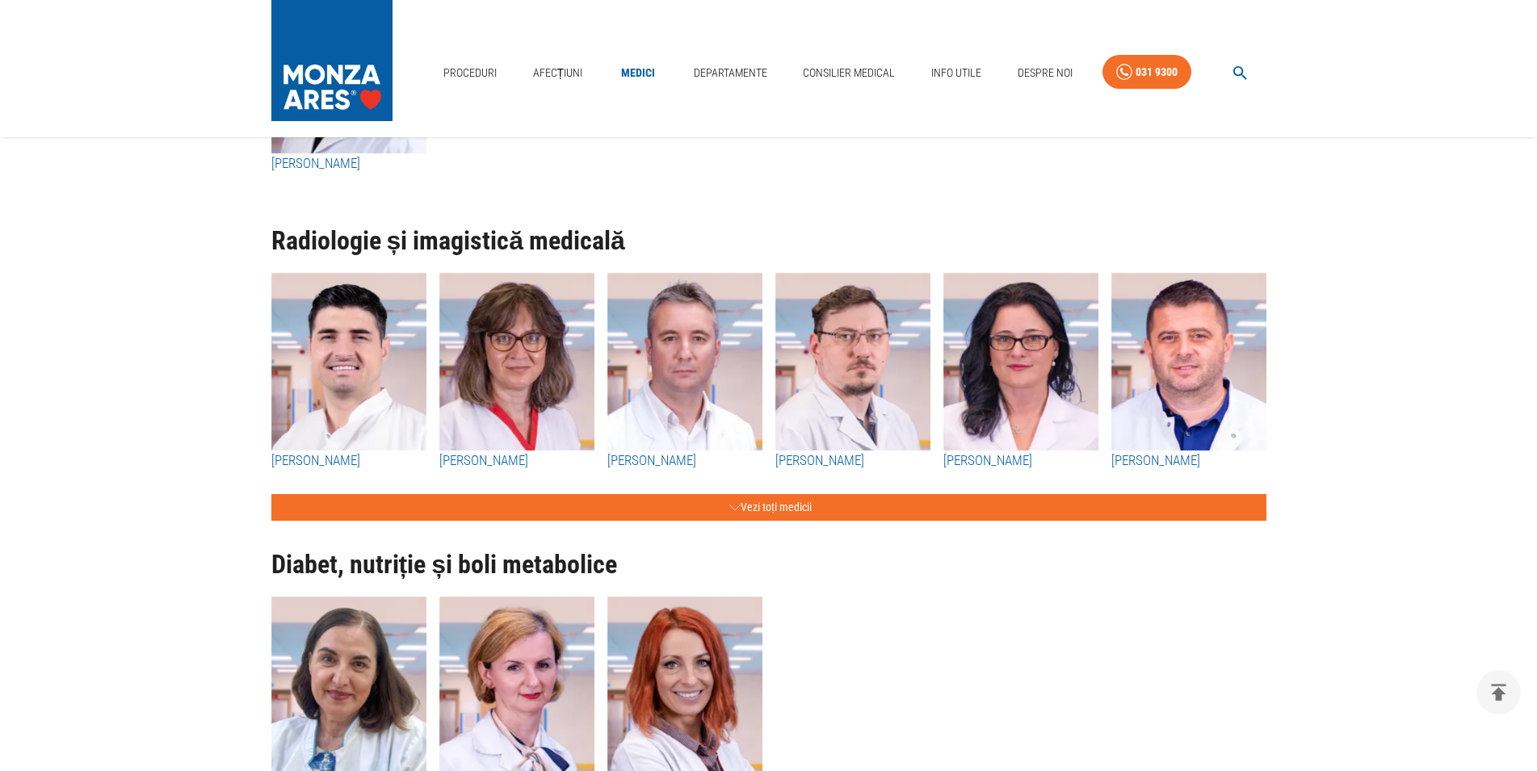
scroll to position [12496, 0]
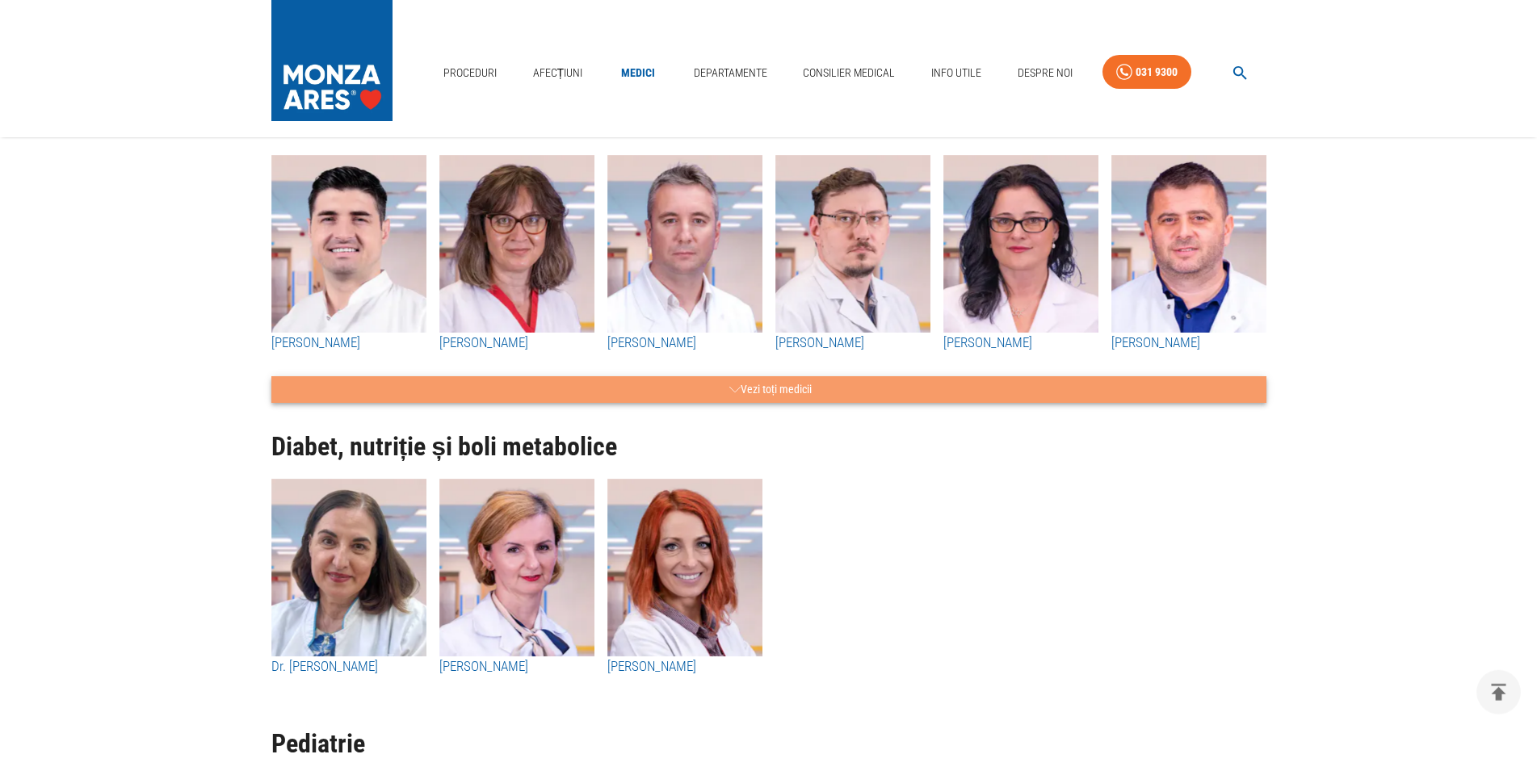
click at [749, 390] on button "Vezi toți medicii" at bounding box center [768, 389] width 995 height 27
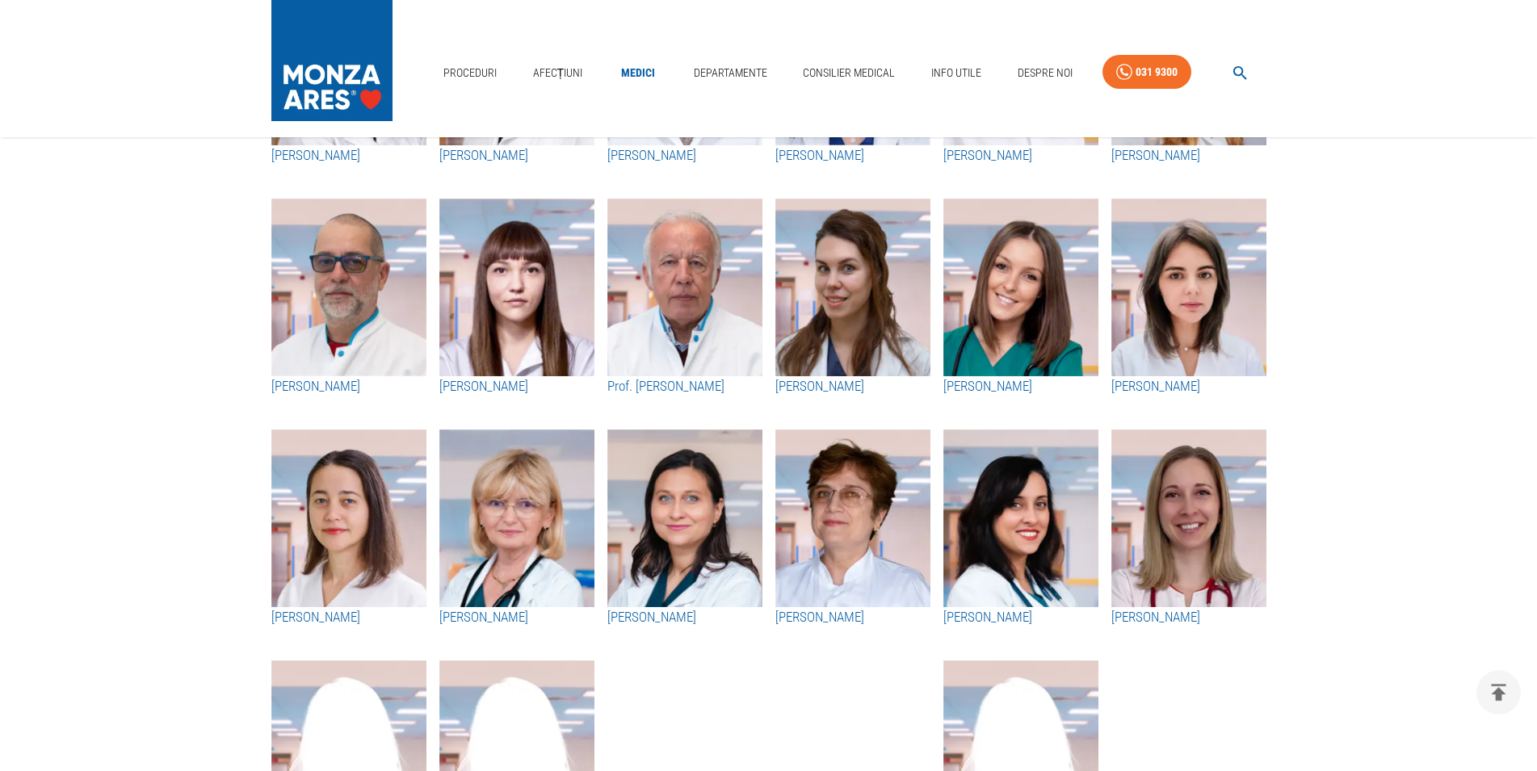
scroll to position [2146, 0]
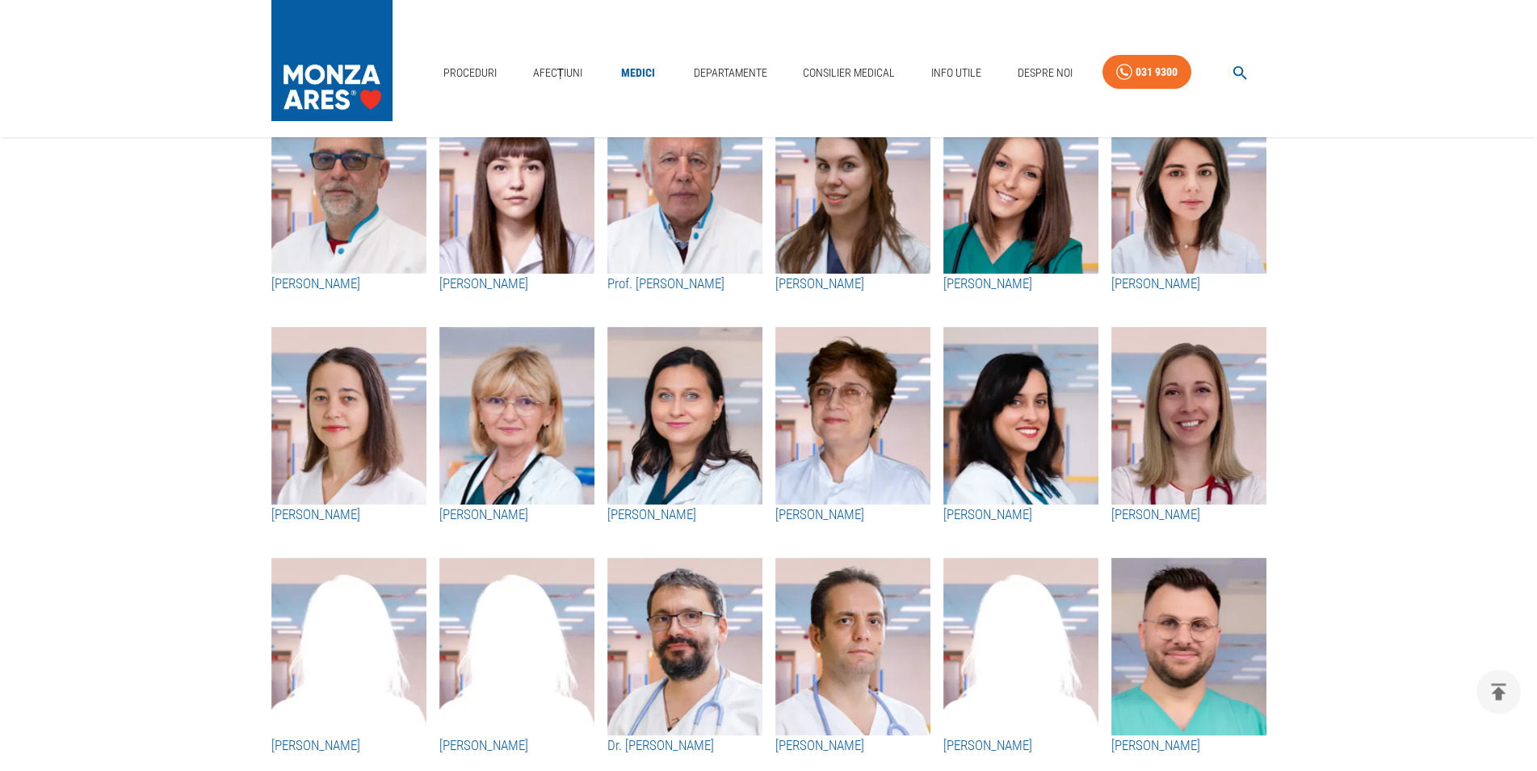
click at [859, 430] on img "button" at bounding box center [852, 416] width 155 height 178
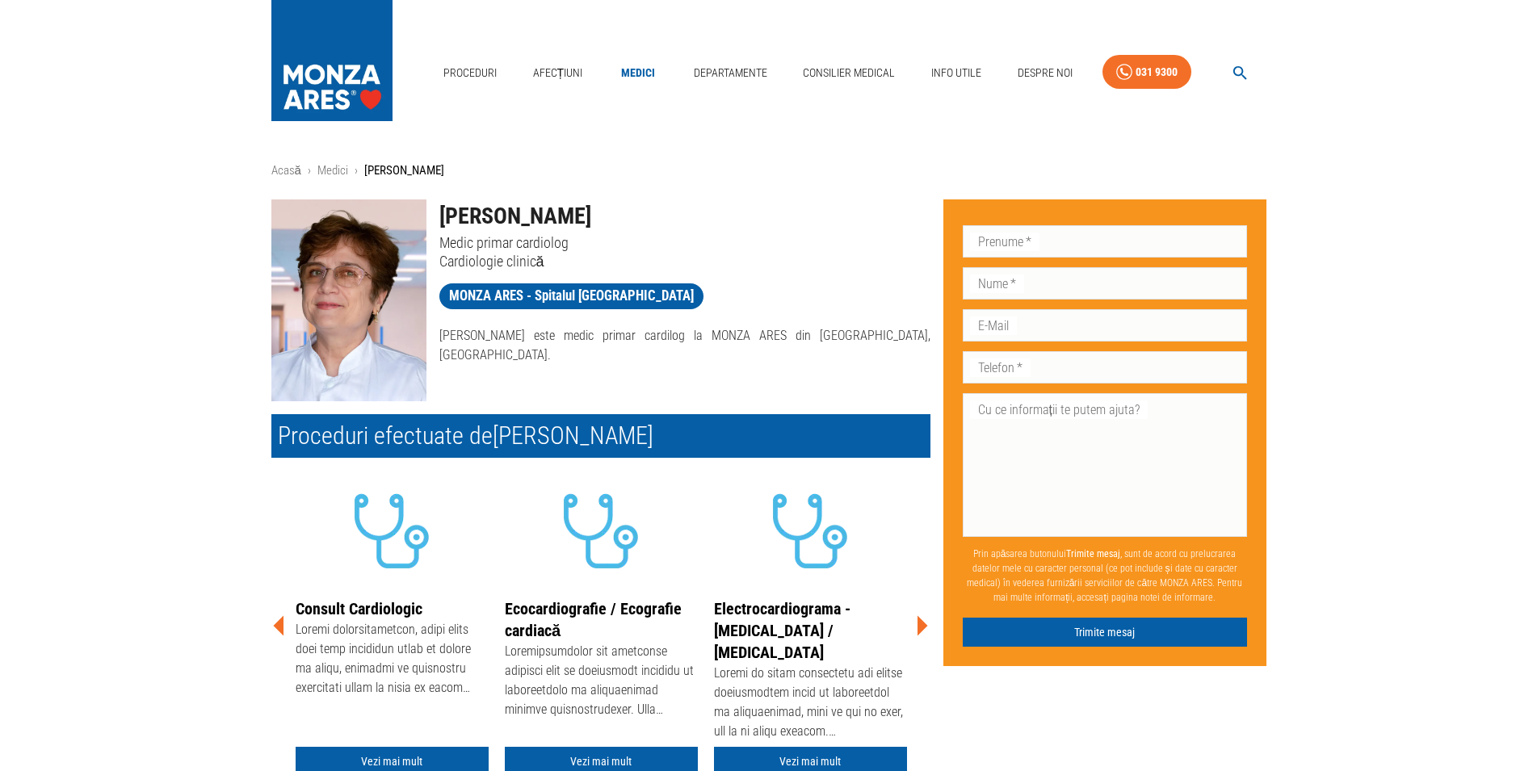
click at [346, 307] on img at bounding box center [348, 300] width 155 height 202
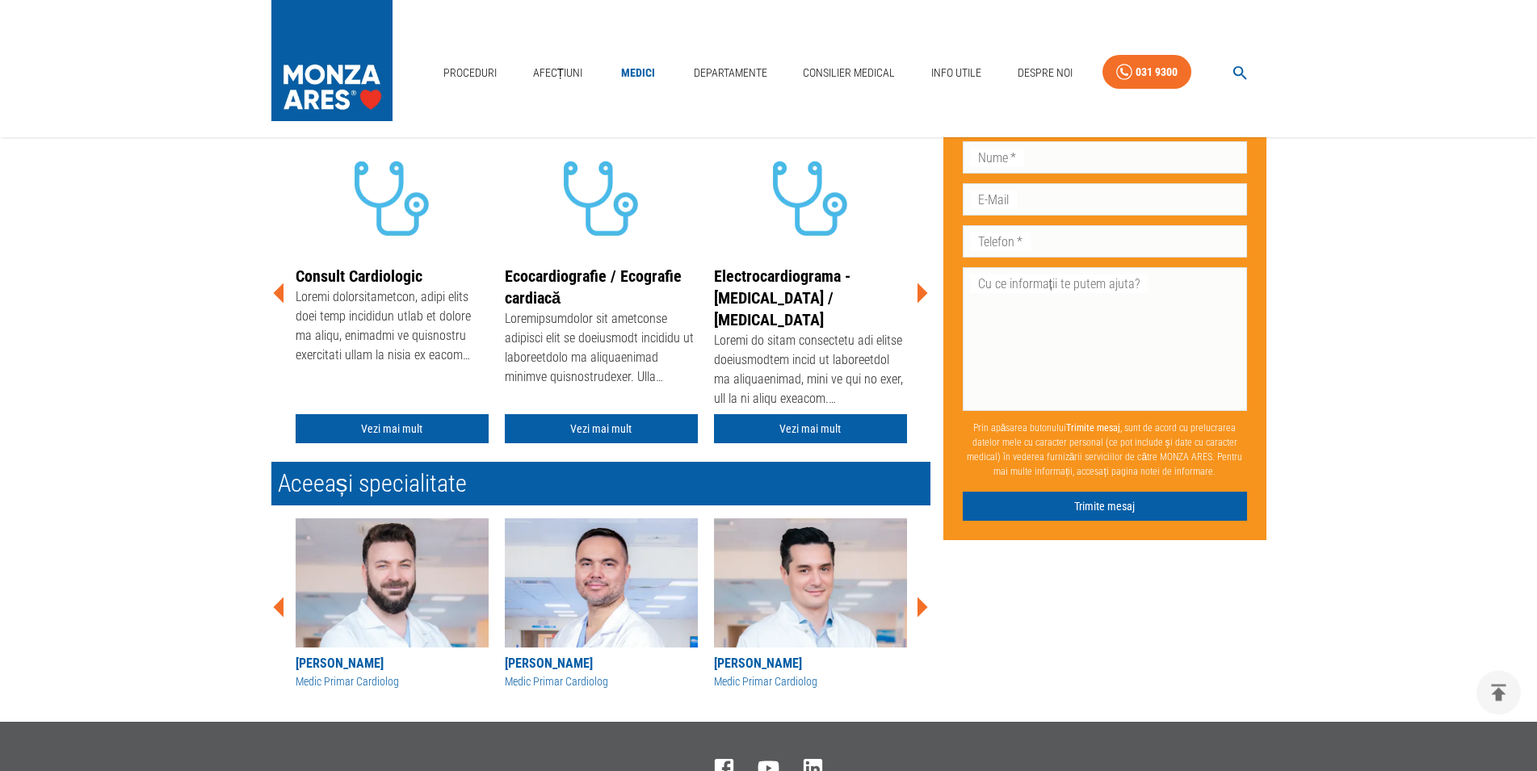
scroll to position [344, 0]
